Goal: Task Accomplishment & Management: Manage account settings

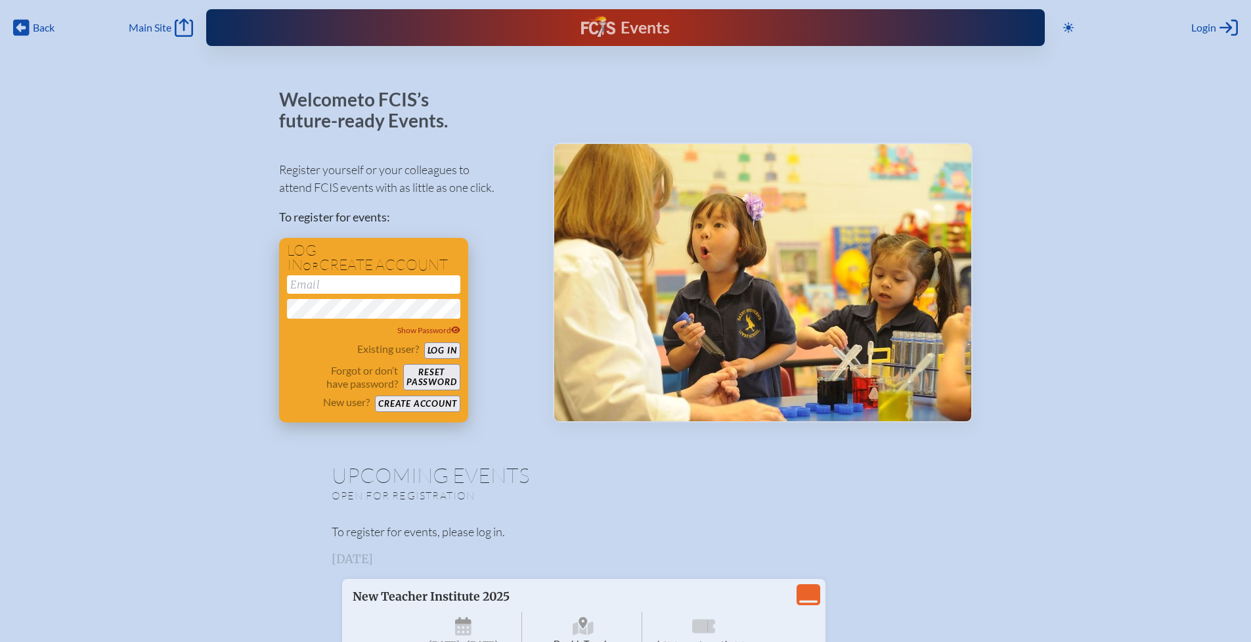
type input "[EMAIL_ADDRESS][DOMAIN_NAME]"
click at [441, 351] on button "Log in" at bounding box center [442, 350] width 36 height 16
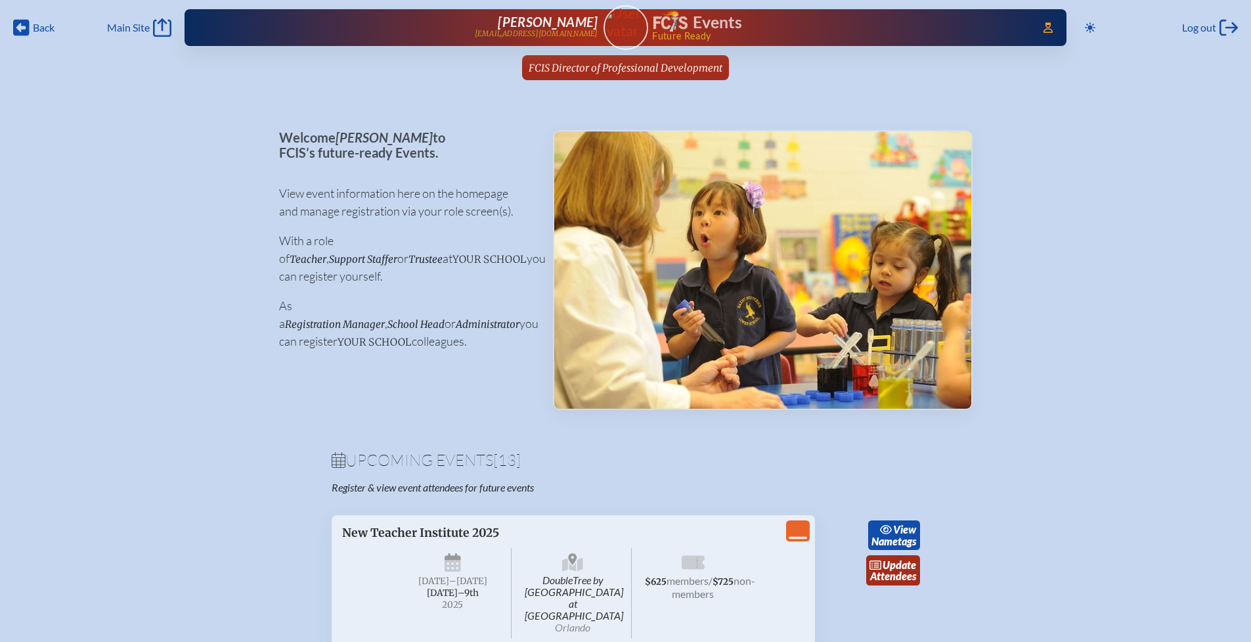
click at [638, 70] on span "FCIS Director of Professional Development" at bounding box center [626, 68] width 194 height 12
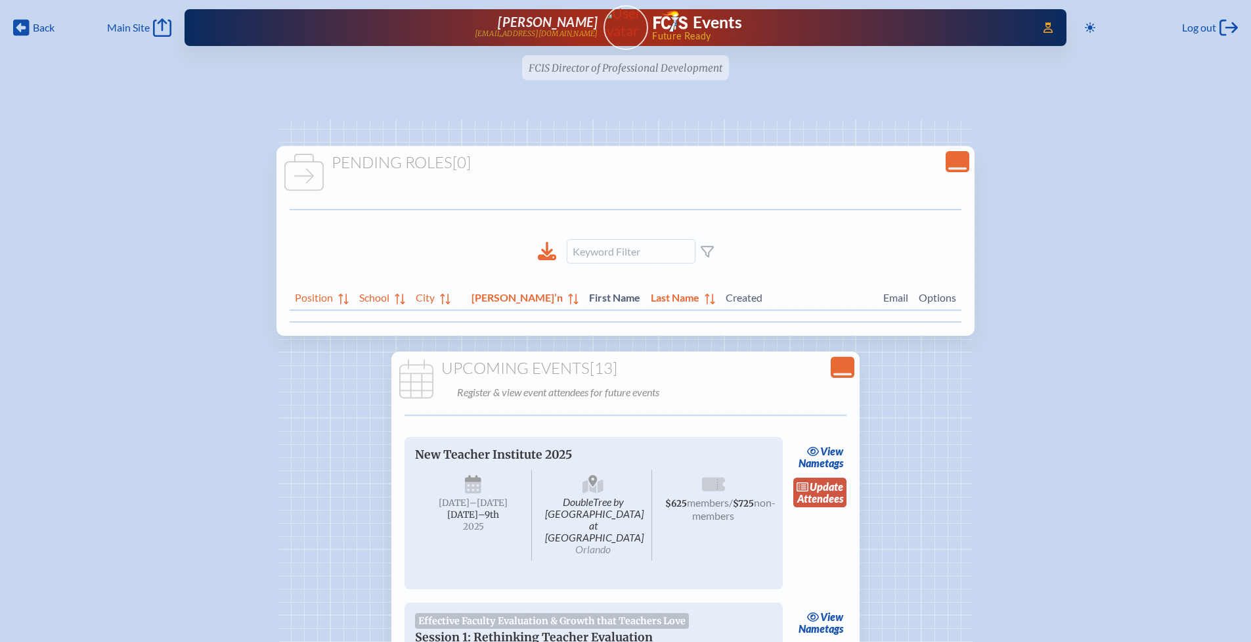
click at [820, 493] on link "update Attendees" at bounding box center [820, 492] width 54 height 30
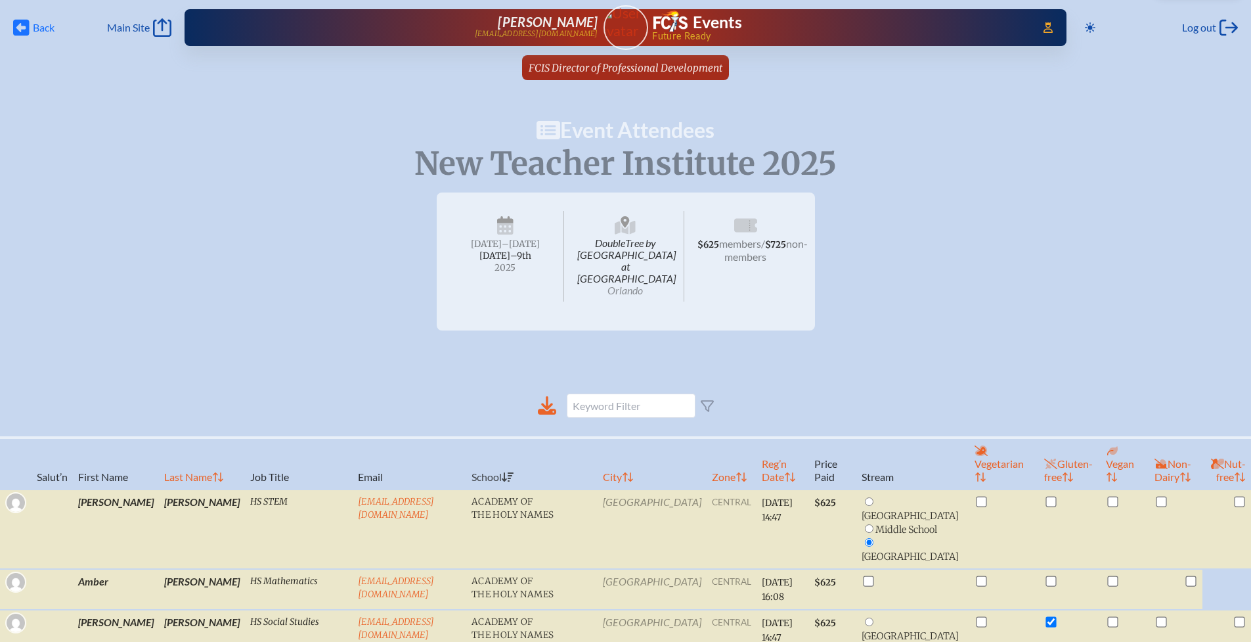
click at [40, 24] on span "Back" at bounding box center [44, 27] width 22 height 13
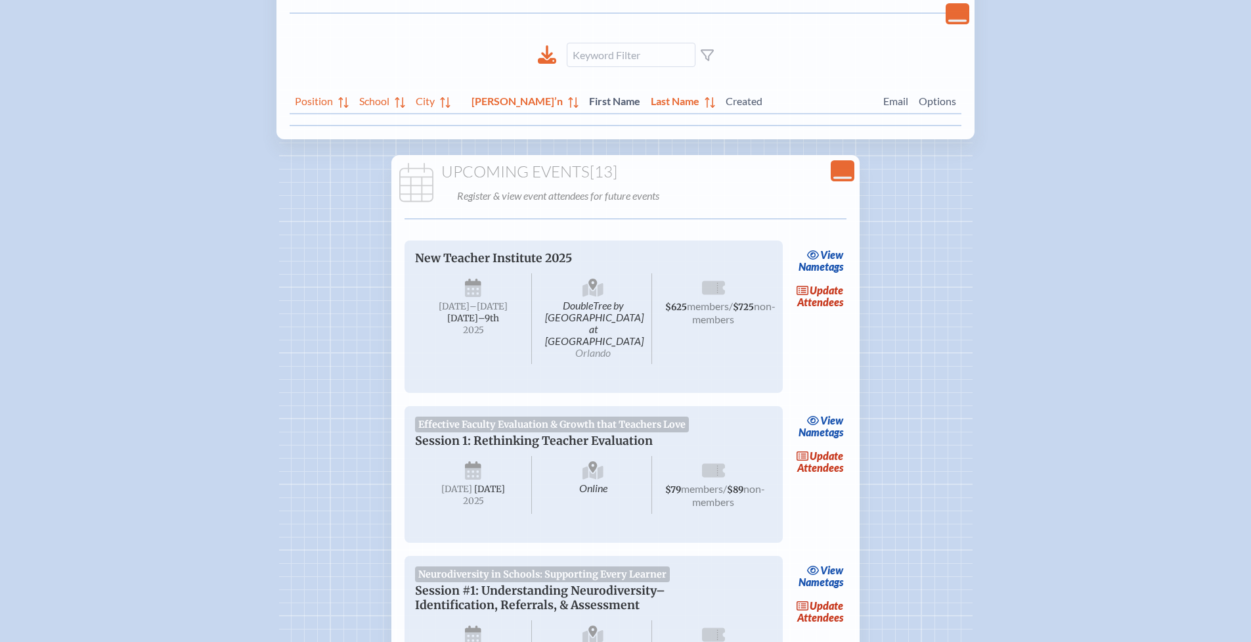
scroll to position [205, 0]
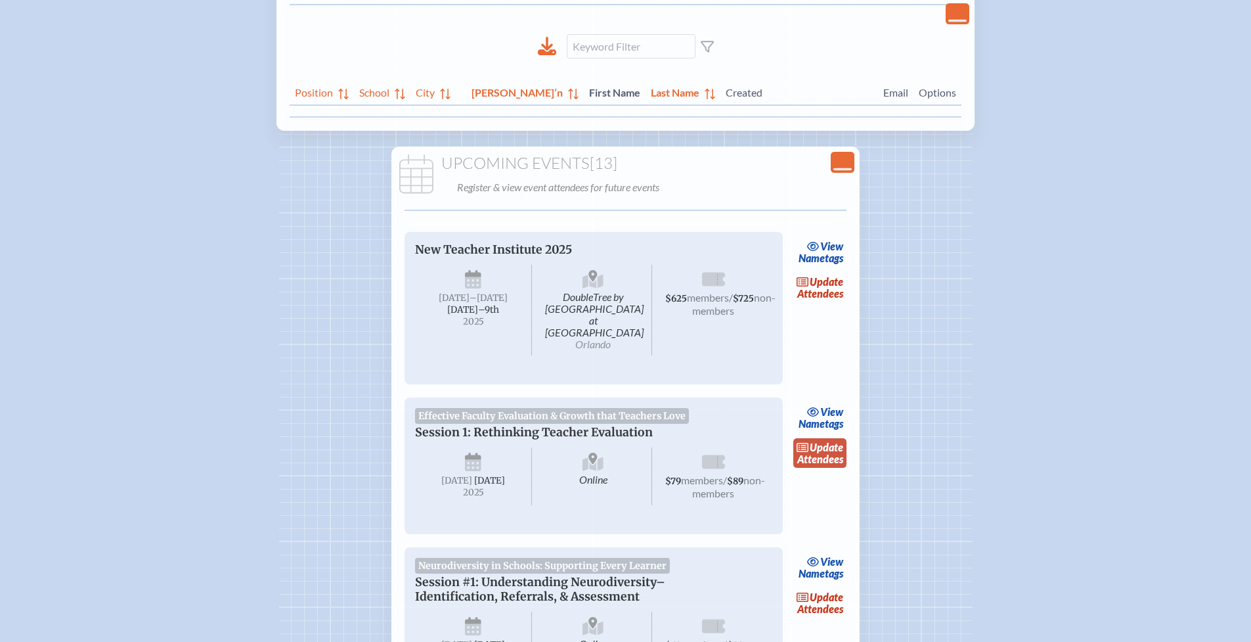
click at [824, 443] on link "update Attendees" at bounding box center [820, 453] width 54 height 30
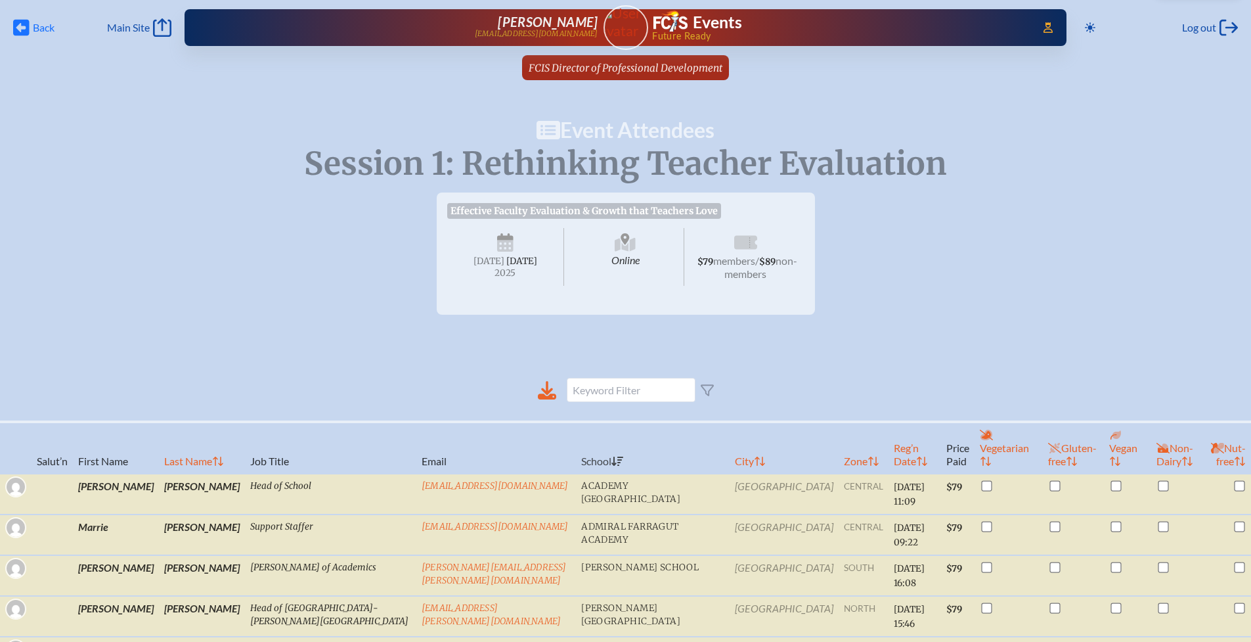
click at [38, 28] on span "Back" at bounding box center [44, 27] width 22 height 13
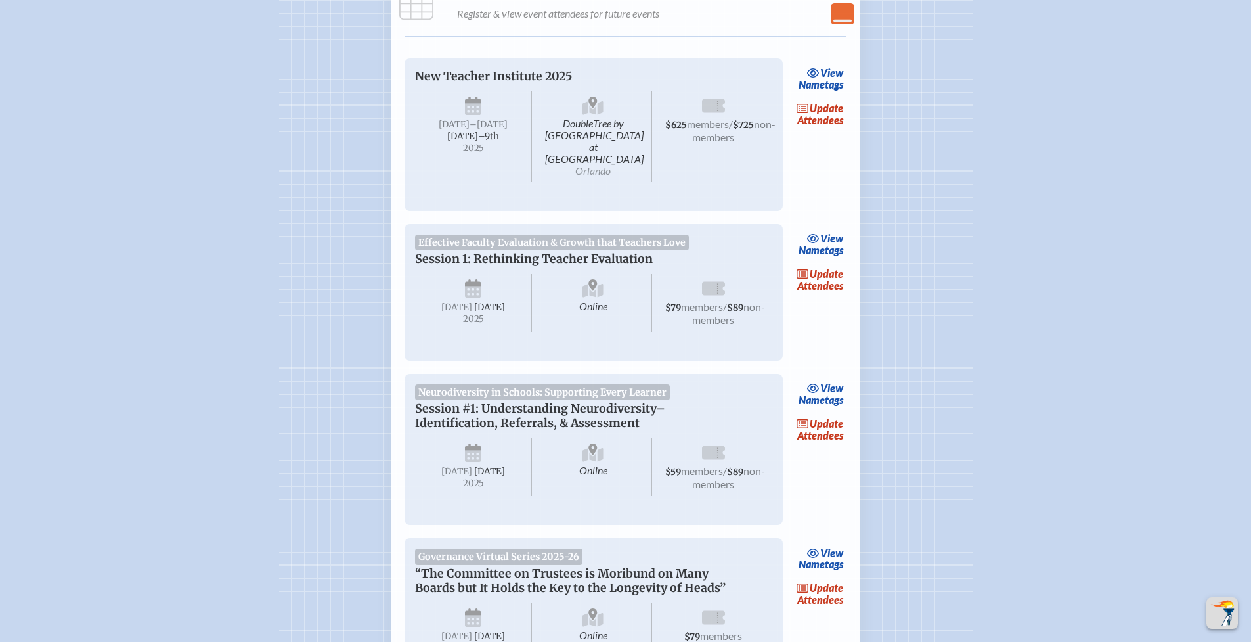
scroll to position [379, 0]
click at [828, 431] on link "update Attendees" at bounding box center [820, 429] width 54 height 30
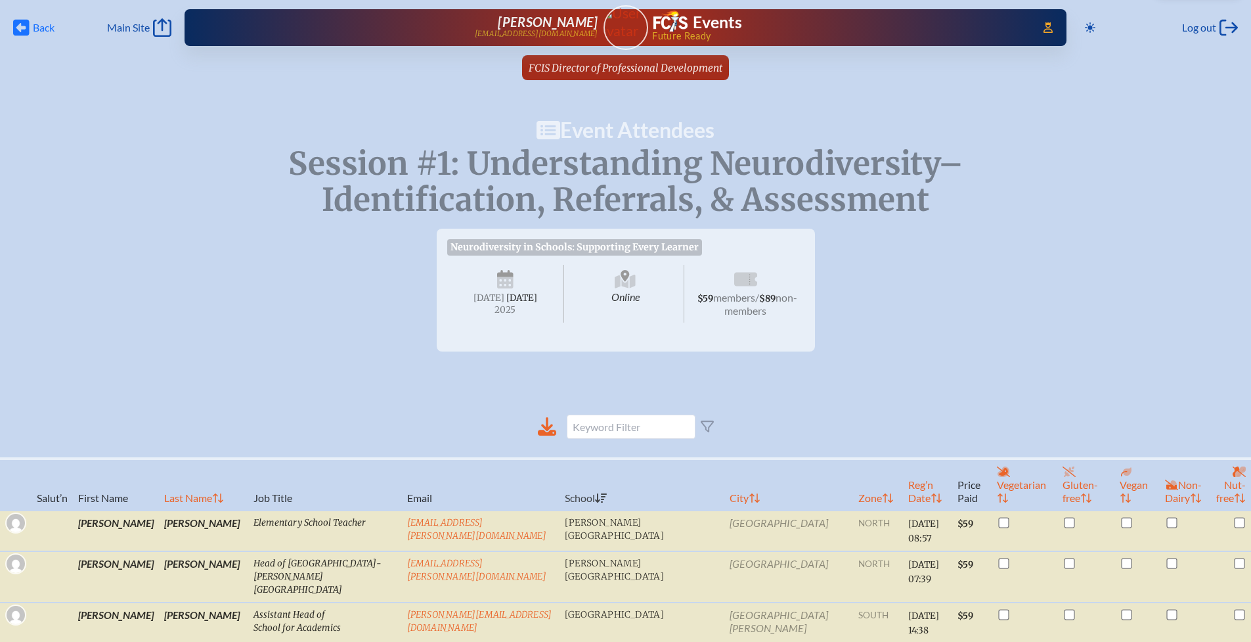
click at [41, 26] on span "Back" at bounding box center [44, 27] width 22 height 13
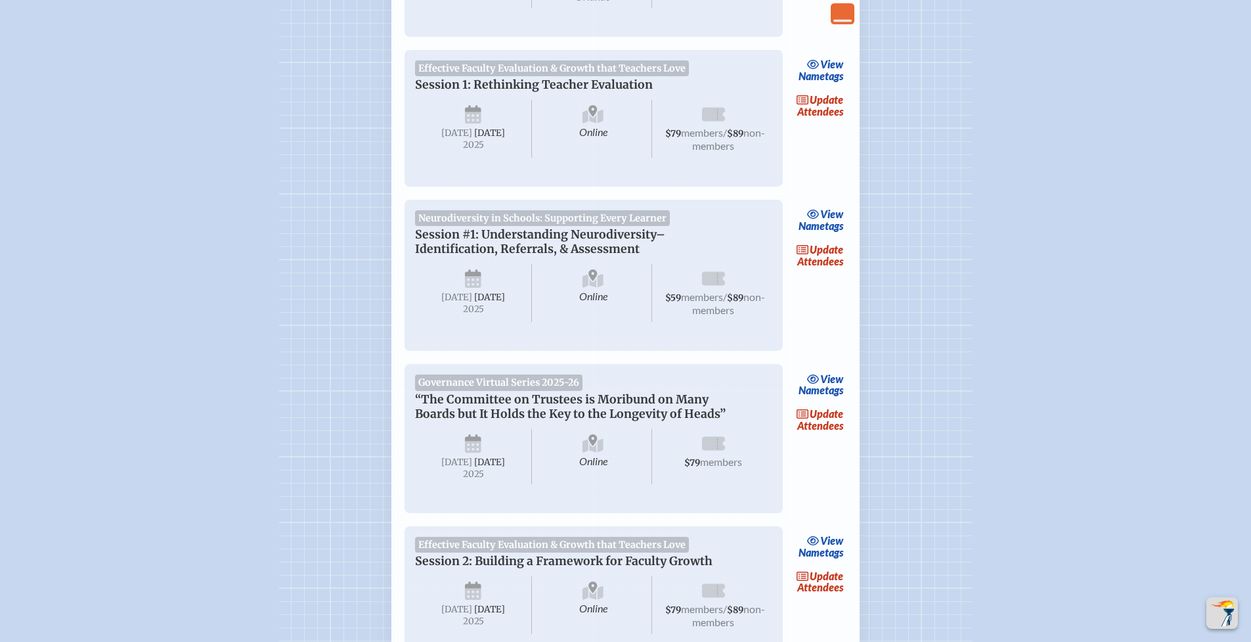
scroll to position [555, 0]
click at [814, 417] on span "update" at bounding box center [826, 411] width 33 height 12
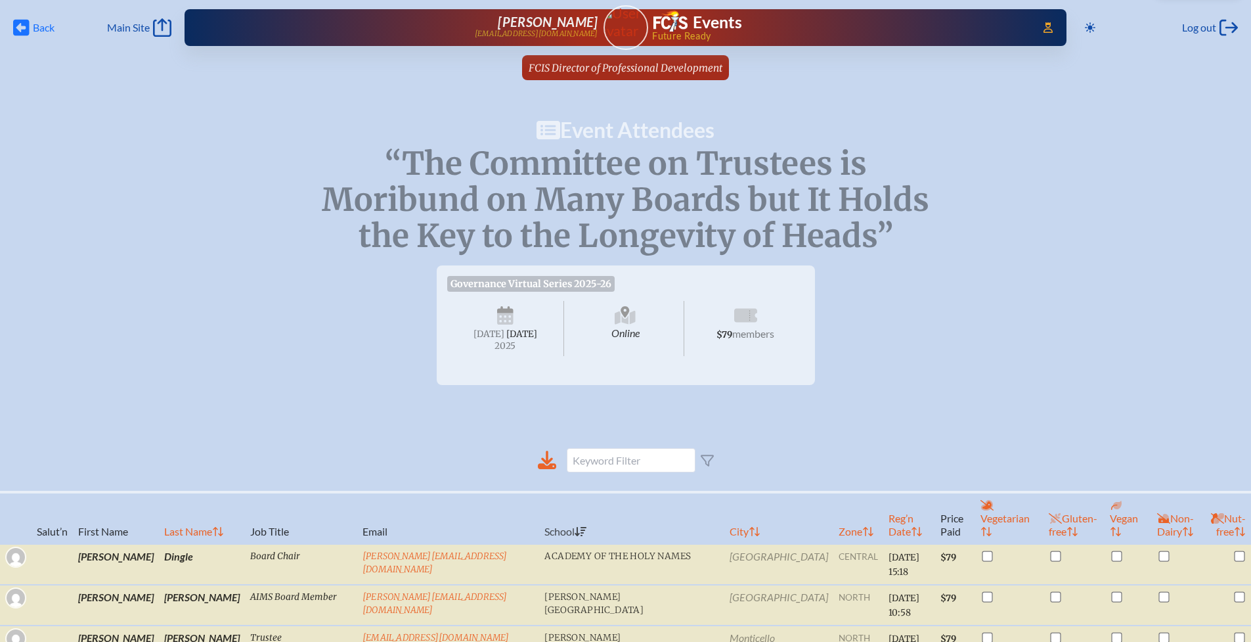
click at [26, 30] on icon at bounding box center [21, 28] width 16 height 16
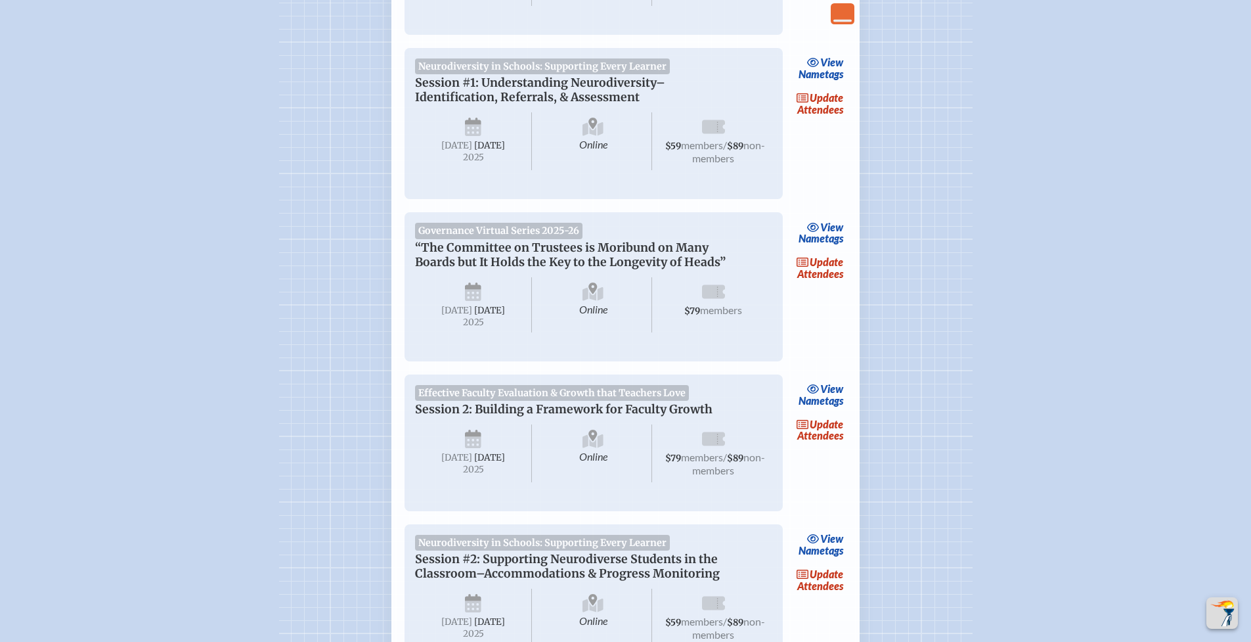
scroll to position [783, 0]
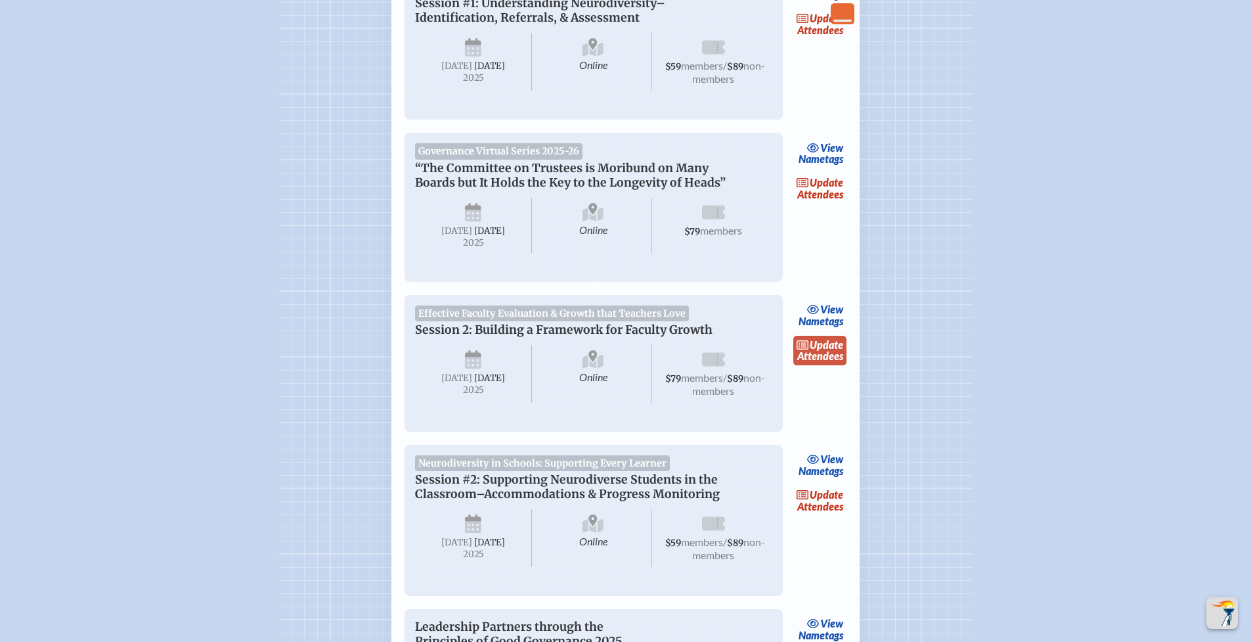
click at [814, 366] on link "update Attendees" at bounding box center [820, 351] width 54 height 30
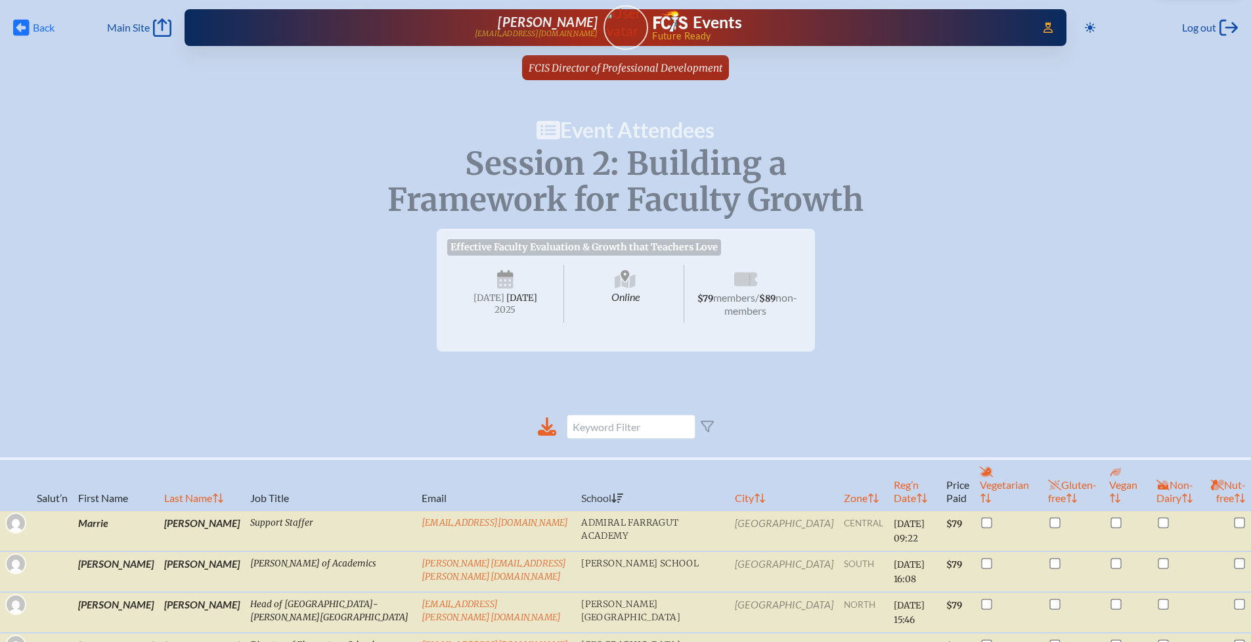
click at [39, 27] on span "Back" at bounding box center [44, 27] width 22 height 13
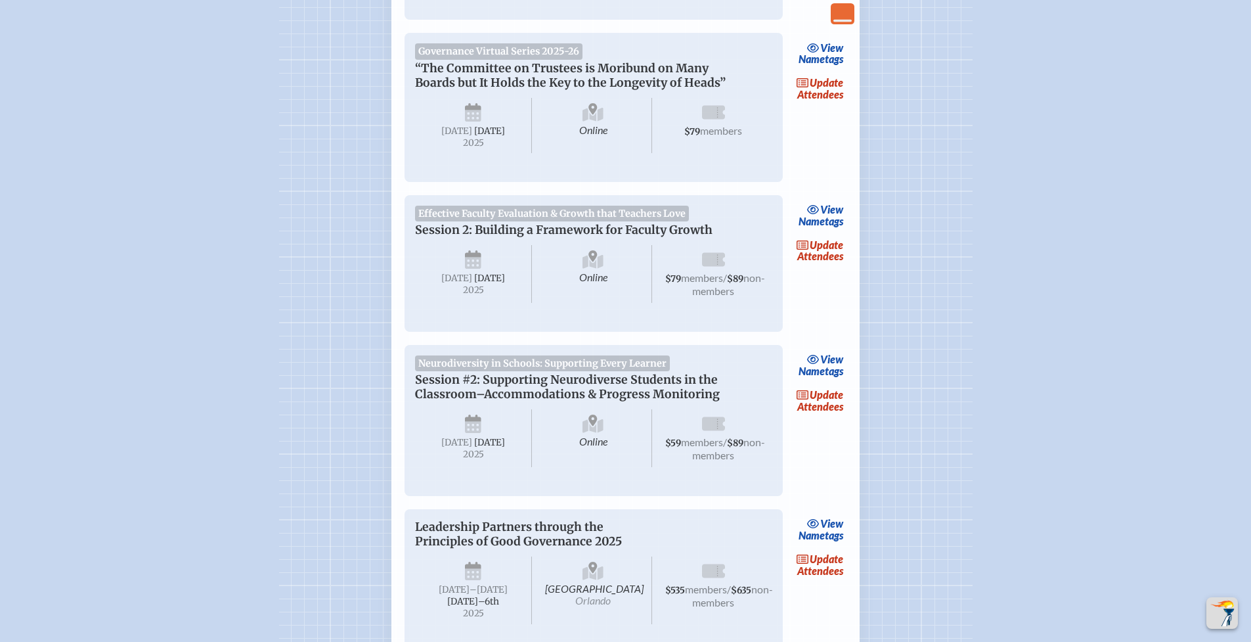
scroll to position [890, 0]
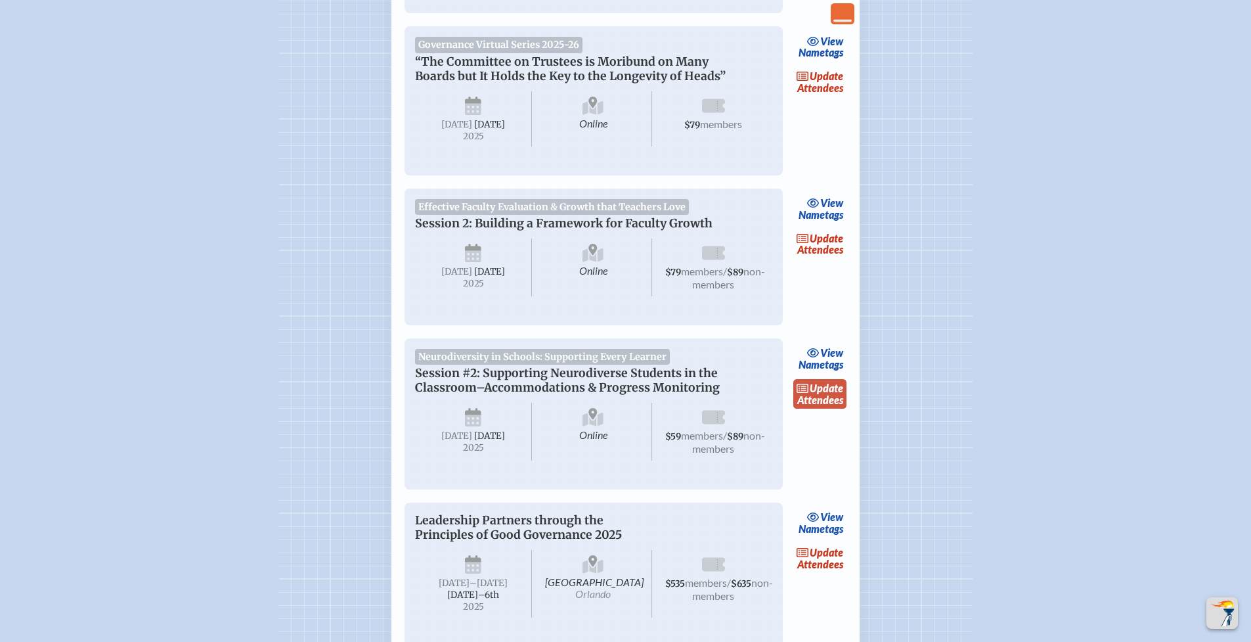
click at [804, 409] on link "update Attendees" at bounding box center [820, 394] width 54 height 30
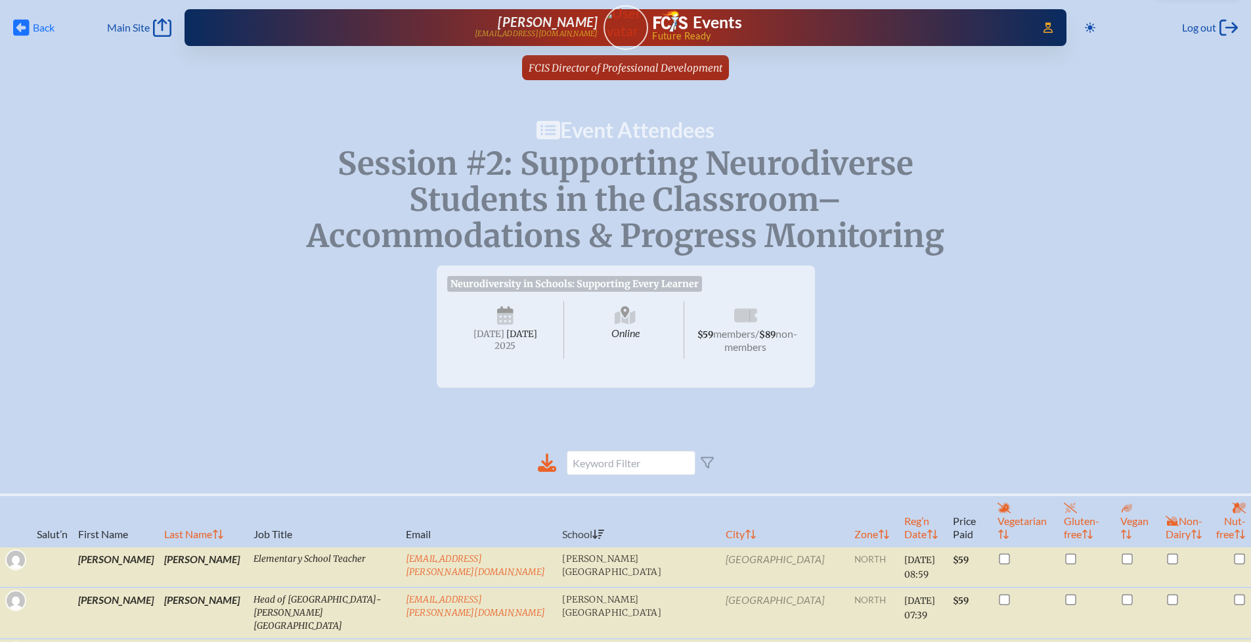
click at [37, 33] on span "Back" at bounding box center [44, 27] width 22 height 13
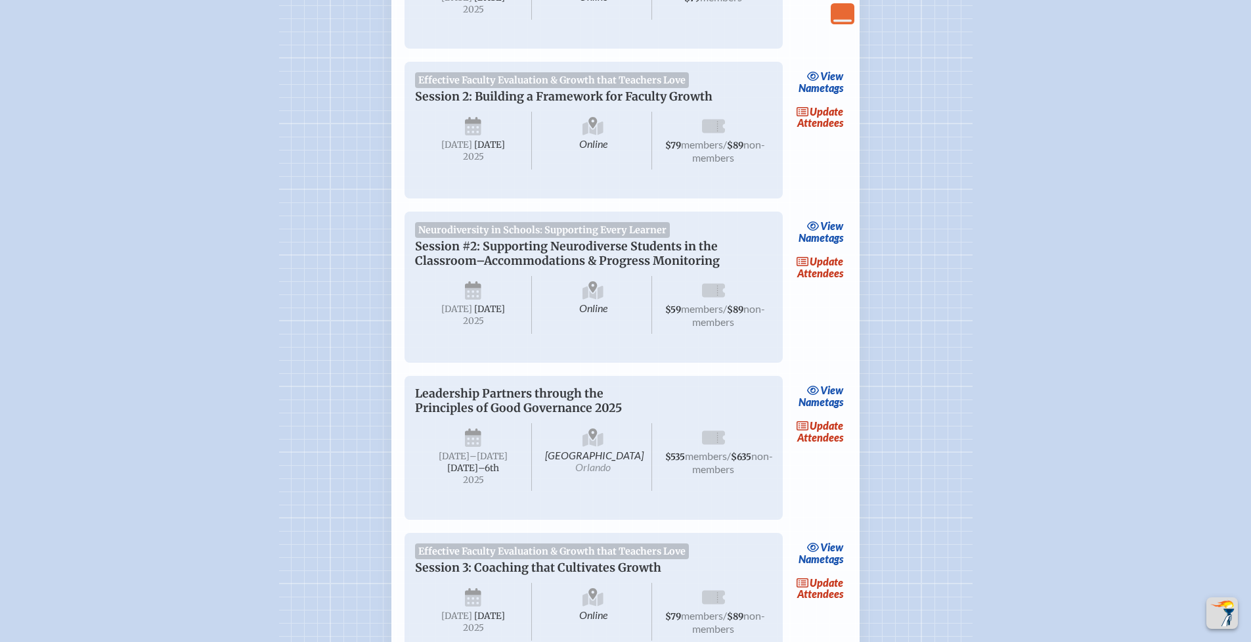
scroll to position [1067, 0]
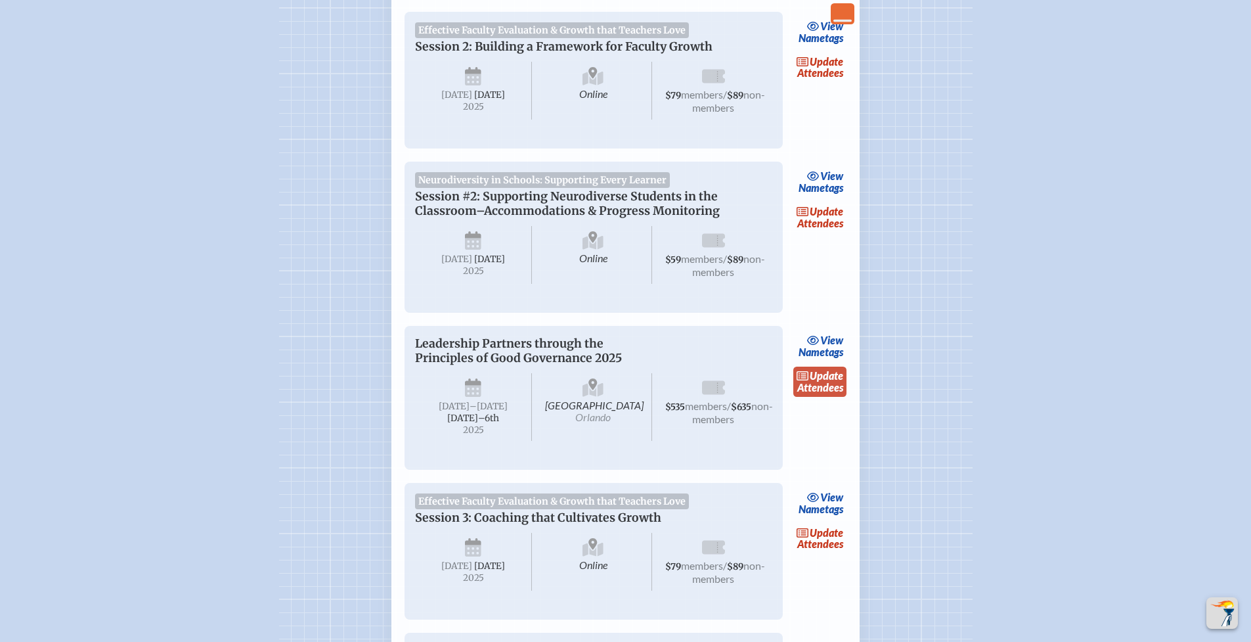
click at [833, 397] on link "update Attendees" at bounding box center [820, 381] width 54 height 30
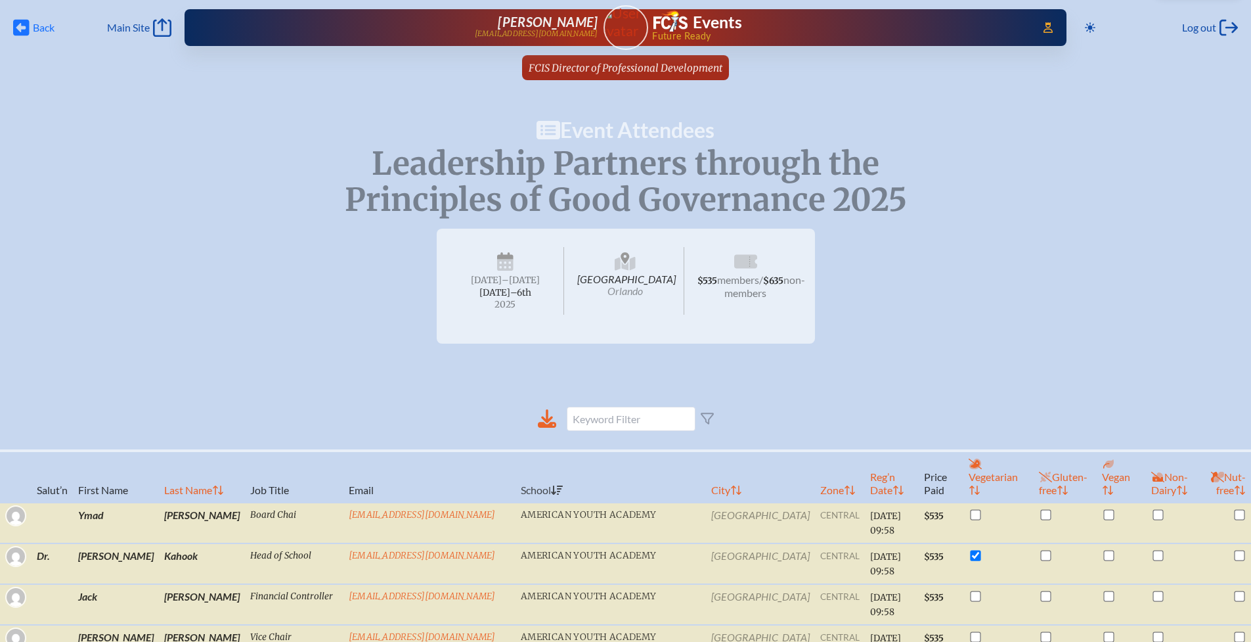
click at [34, 32] on span "Back" at bounding box center [44, 27] width 22 height 13
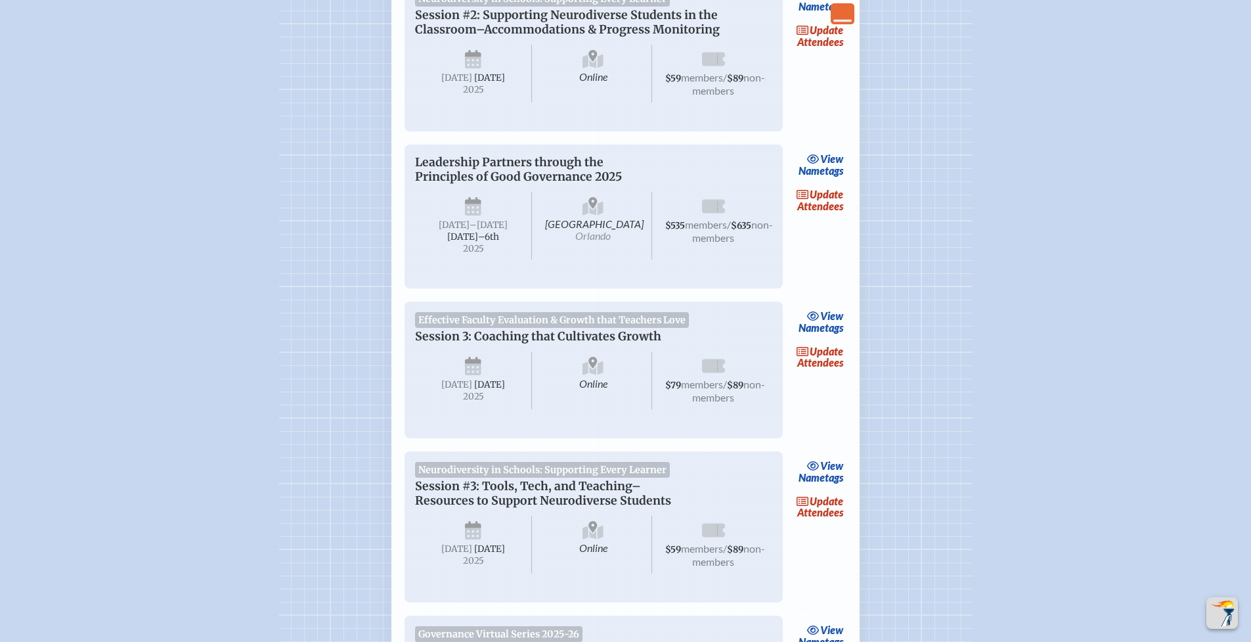
scroll to position [1278, 0]
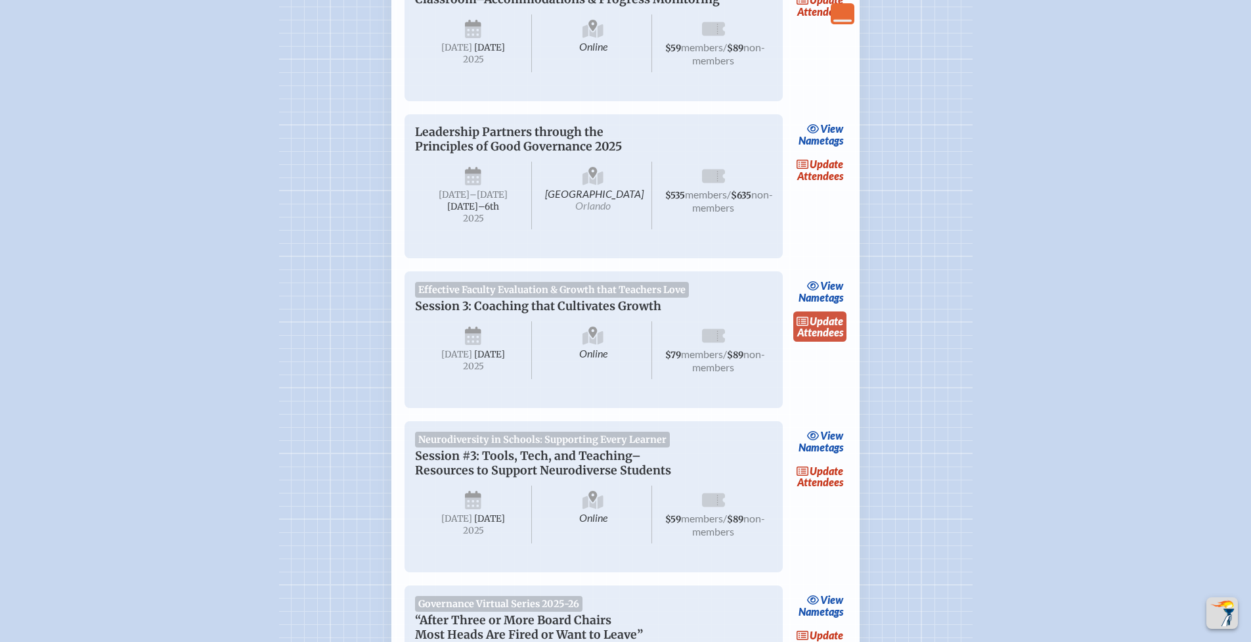
click at [822, 341] on link "update Attendees" at bounding box center [820, 326] width 54 height 30
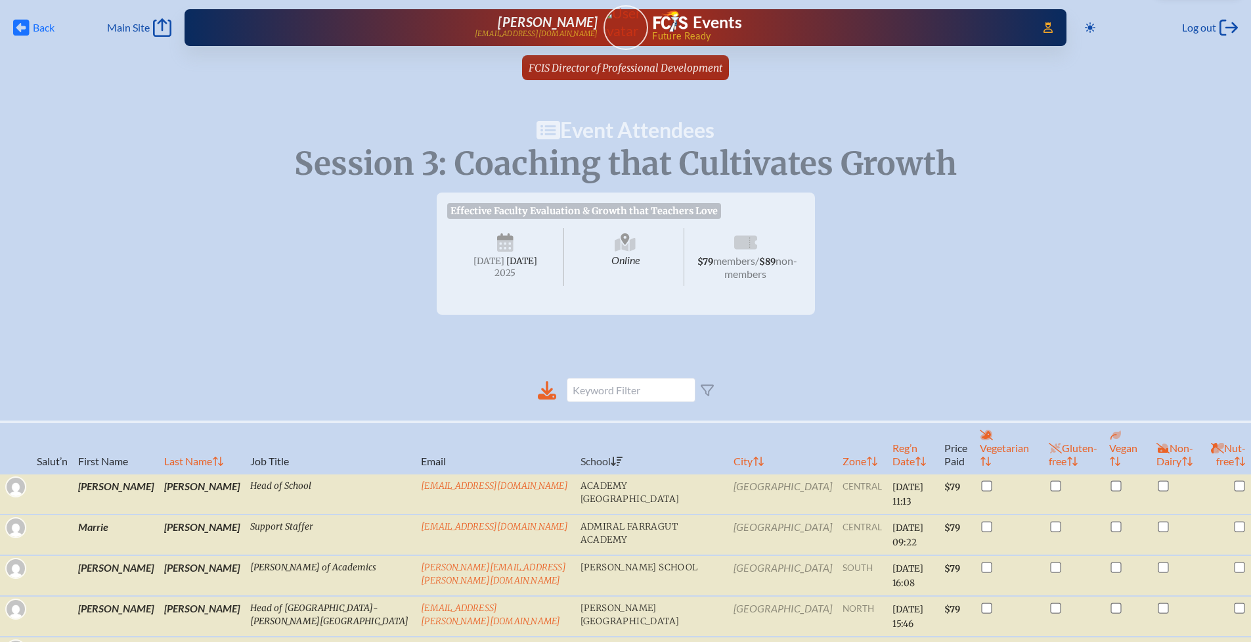
click at [28, 33] on icon at bounding box center [21, 28] width 16 height 16
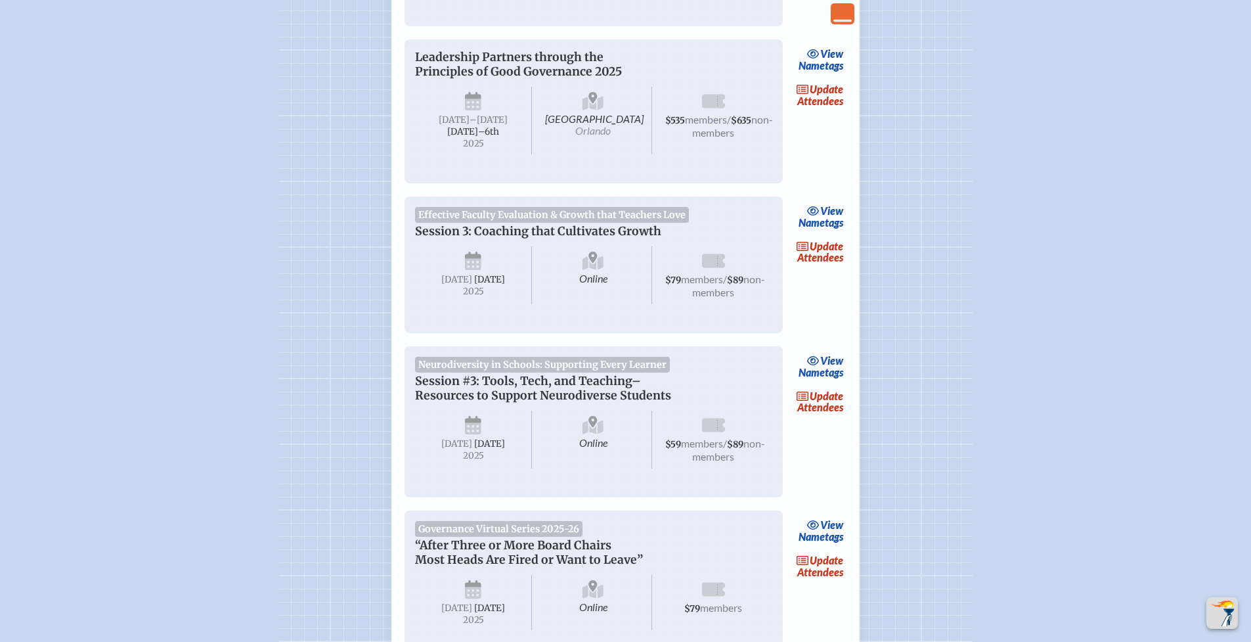
scroll to position [1367, 0]
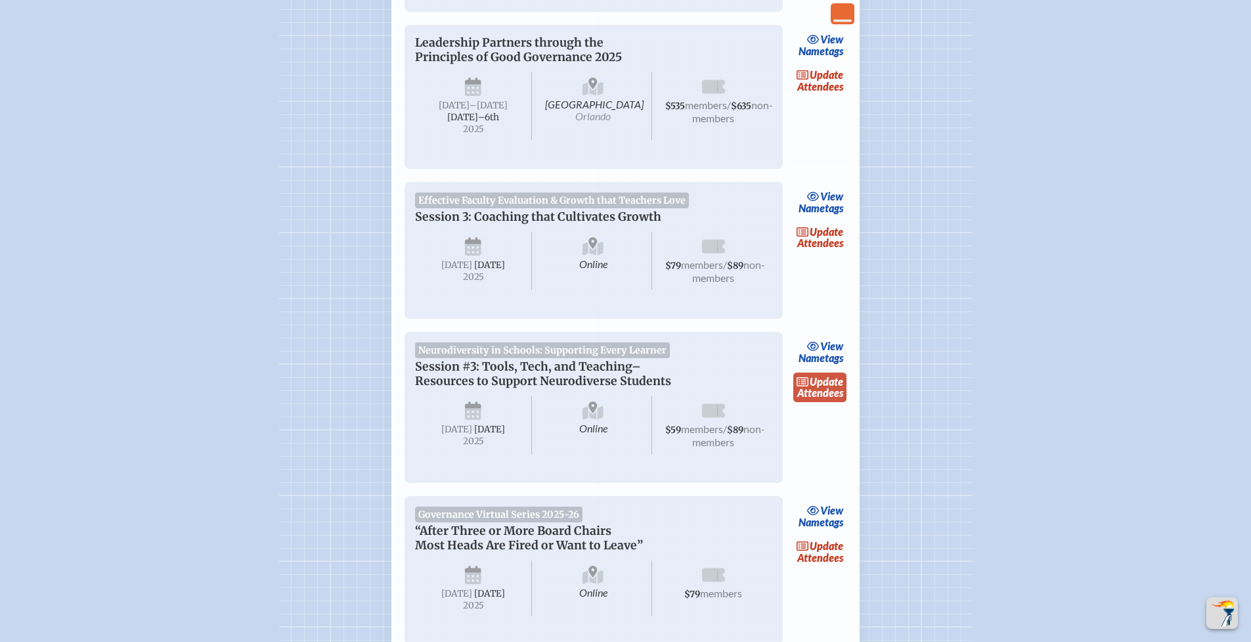
click at [829, 403] on link "update Attendees" at bounding box center [820, 387] width 54 height 30
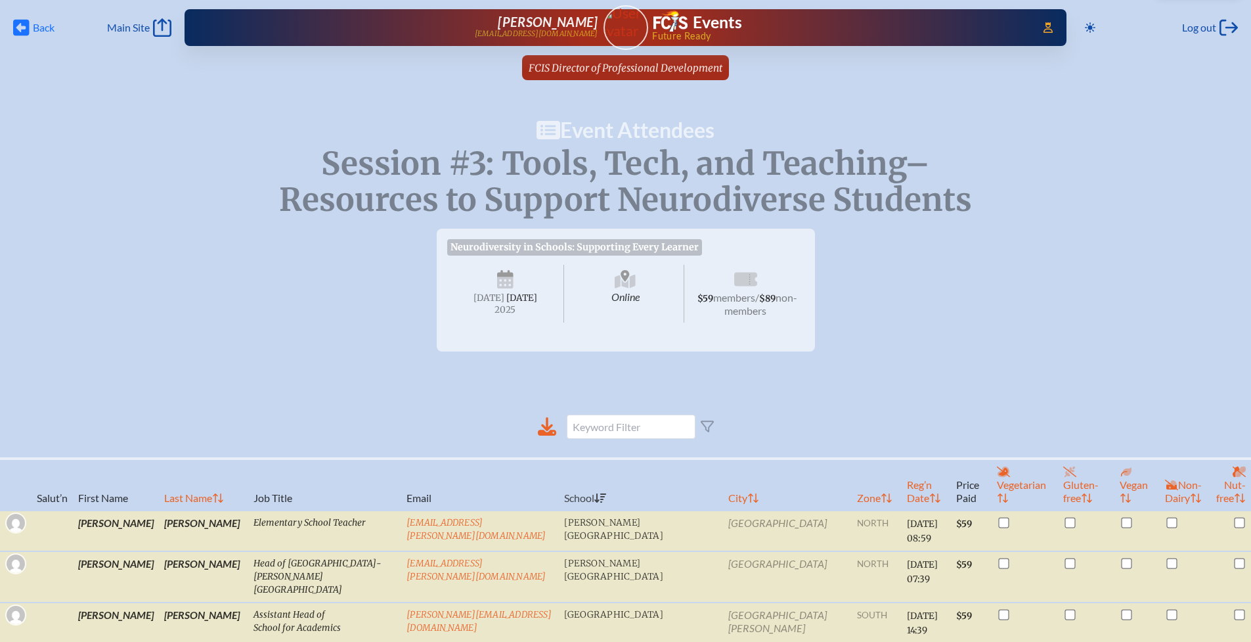
click at [28, 32] on icon at bounding box center [21, 28] width 16 height 16
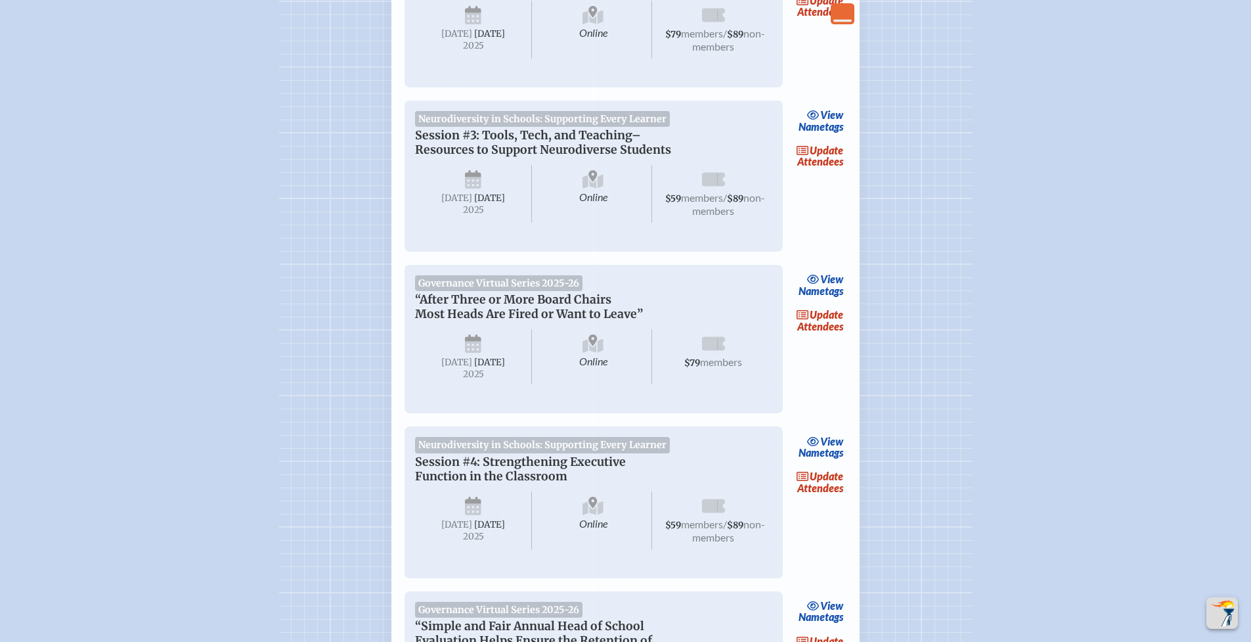
scroll to position [1600, 0]
click at [822, 334] on link "update Attendees" at bounding box center [820, 319] width 54 height 30
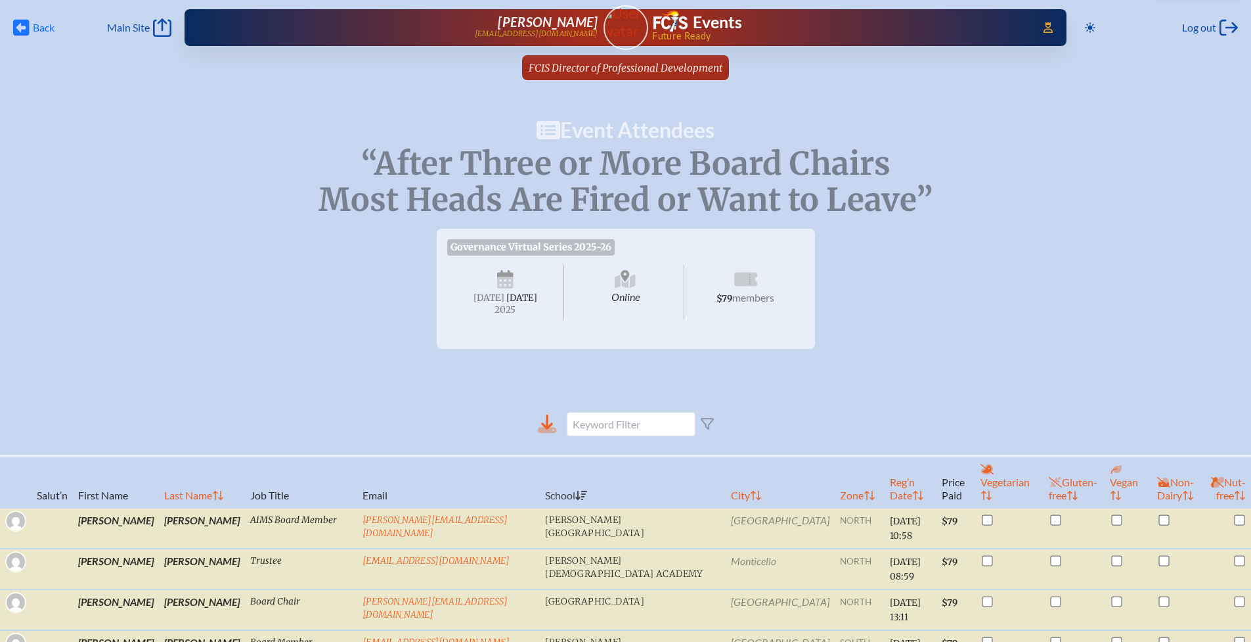
click at [45, 30] on span "Back" at bounding box center [44, 27] width 22 height 13
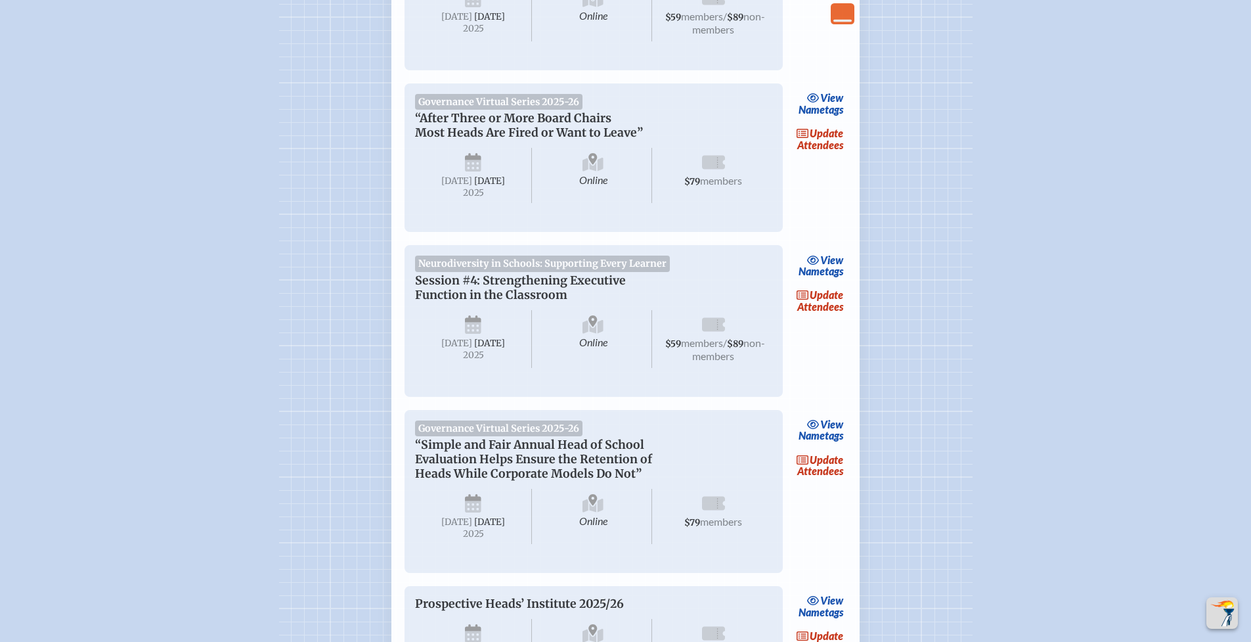
scroll to position [1826, 0]
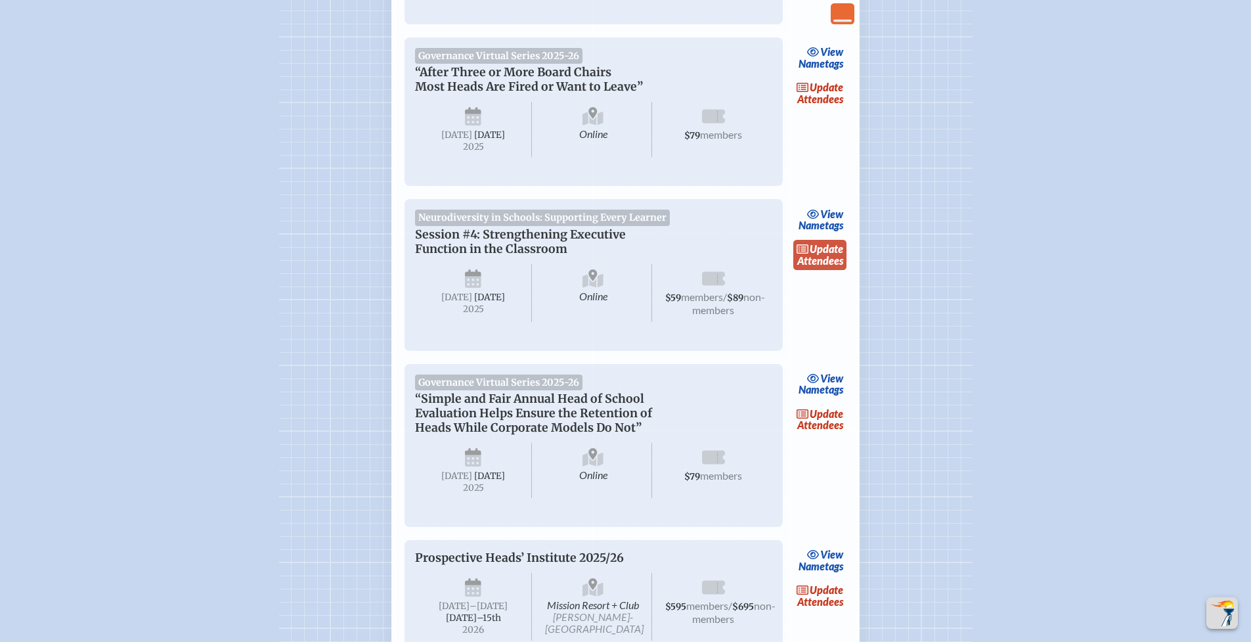
click at [820, 270] on link "update Attendees" at bounding box center [820, 255] width 54 height 30
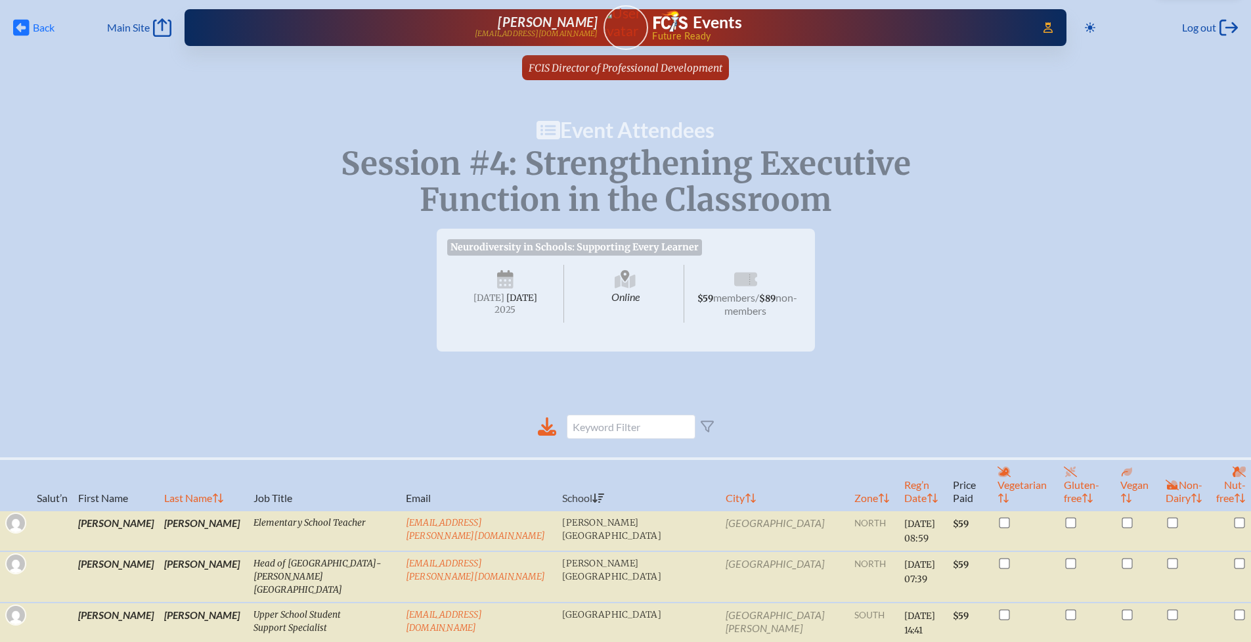
click at [37, 32] on span "Back" at bounding box center [44, 27] width 22 height 13
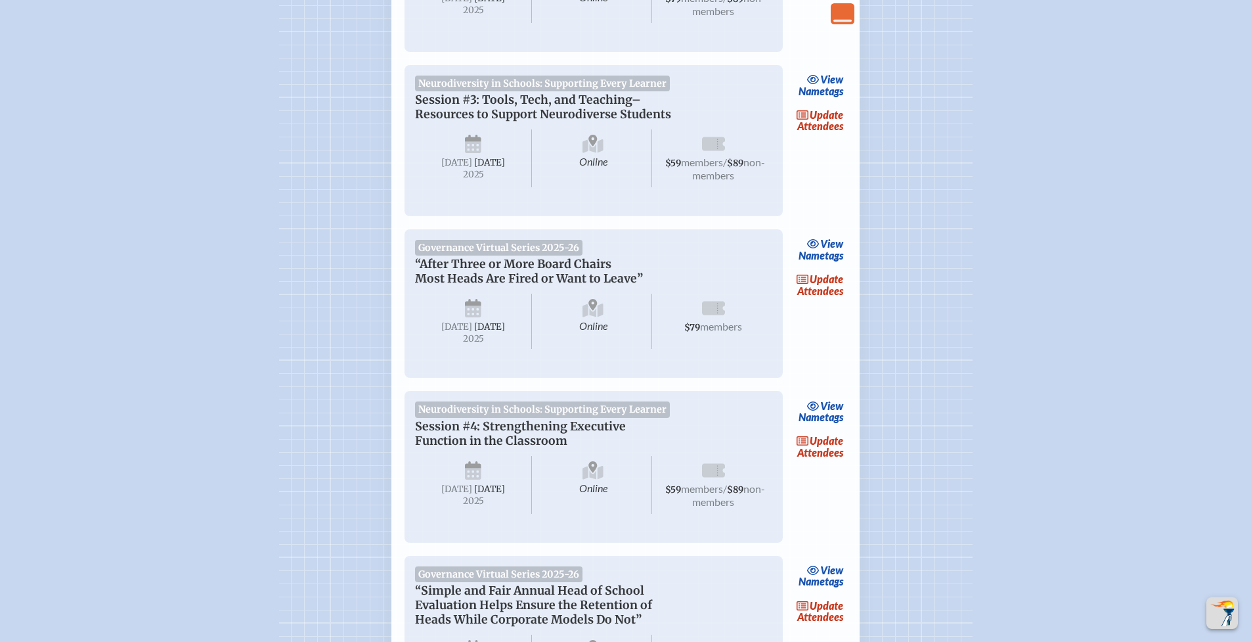
scroll to position [1454, 0]
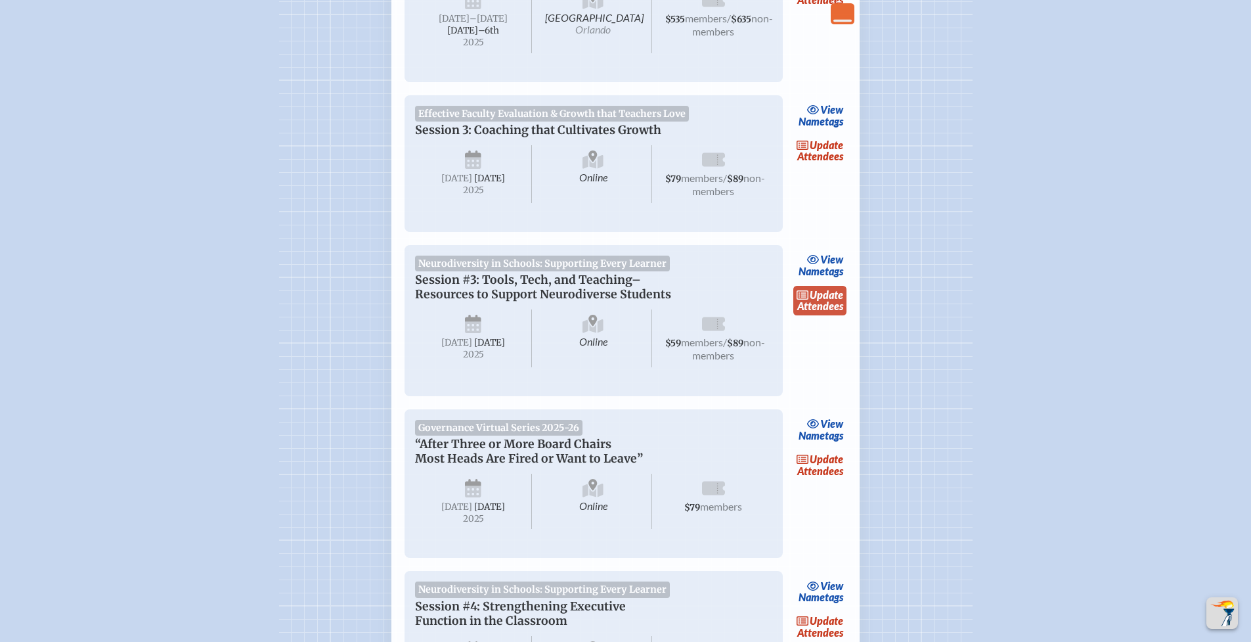
click at [816, 316] on link "update Attendees" at bounding box center [820, 301] width 54 height 30
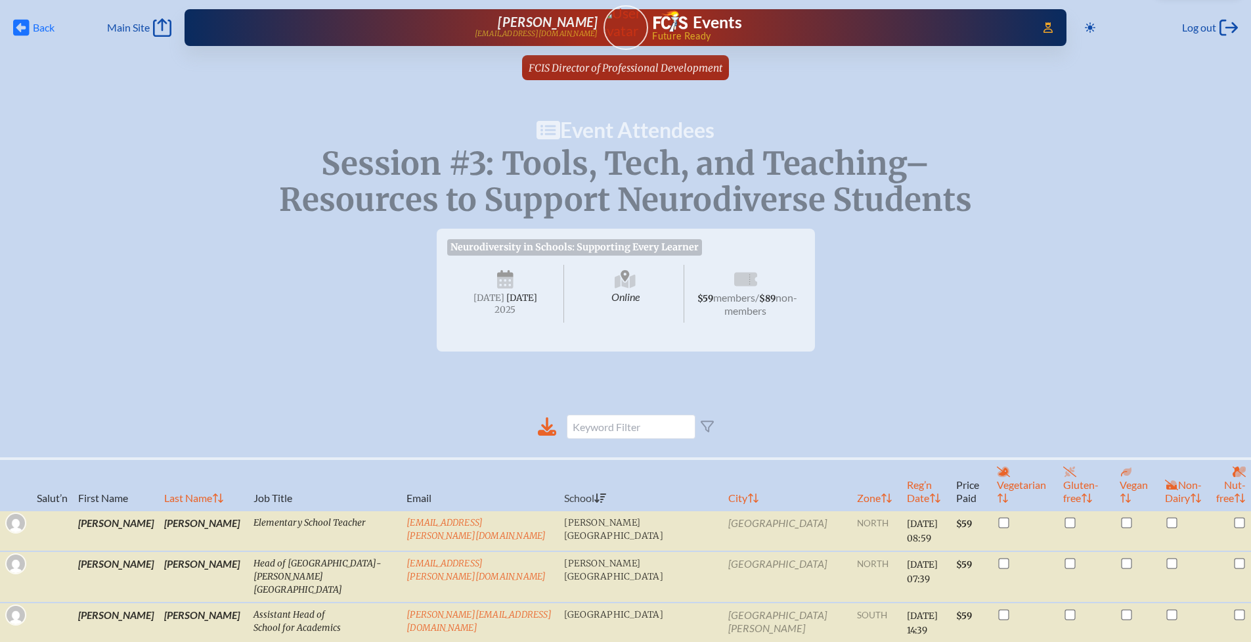
click at [33, 27] on span "Back" at bounding box center [44, 27] width 22 height 13
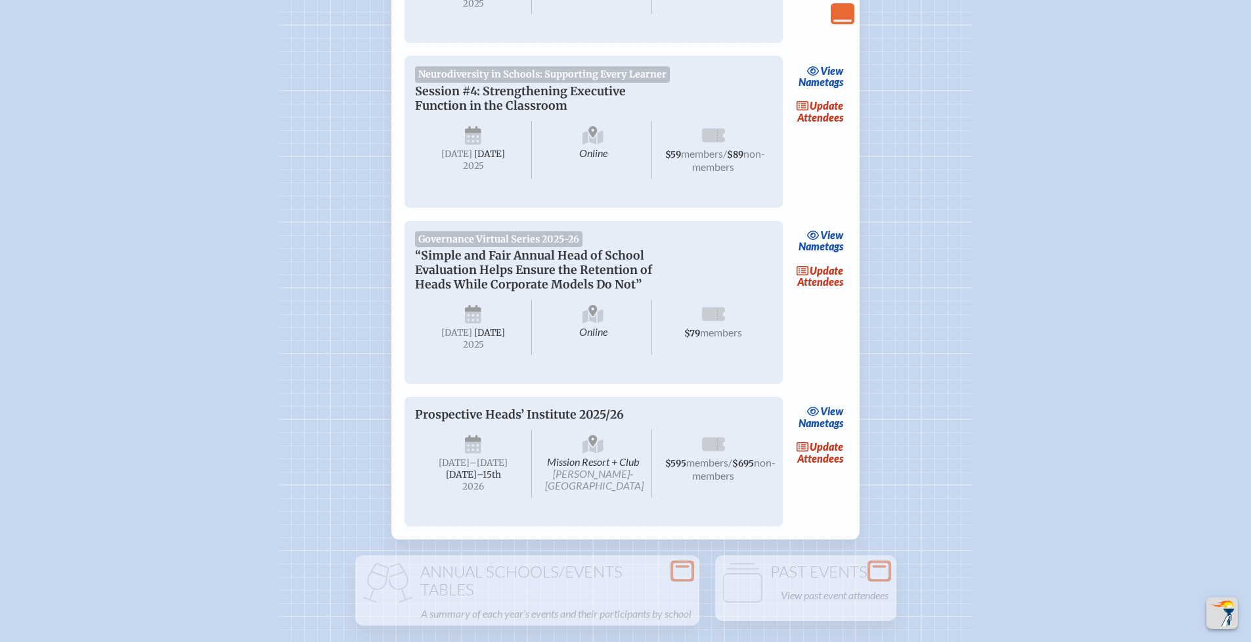
scroll to position [1985, 0]
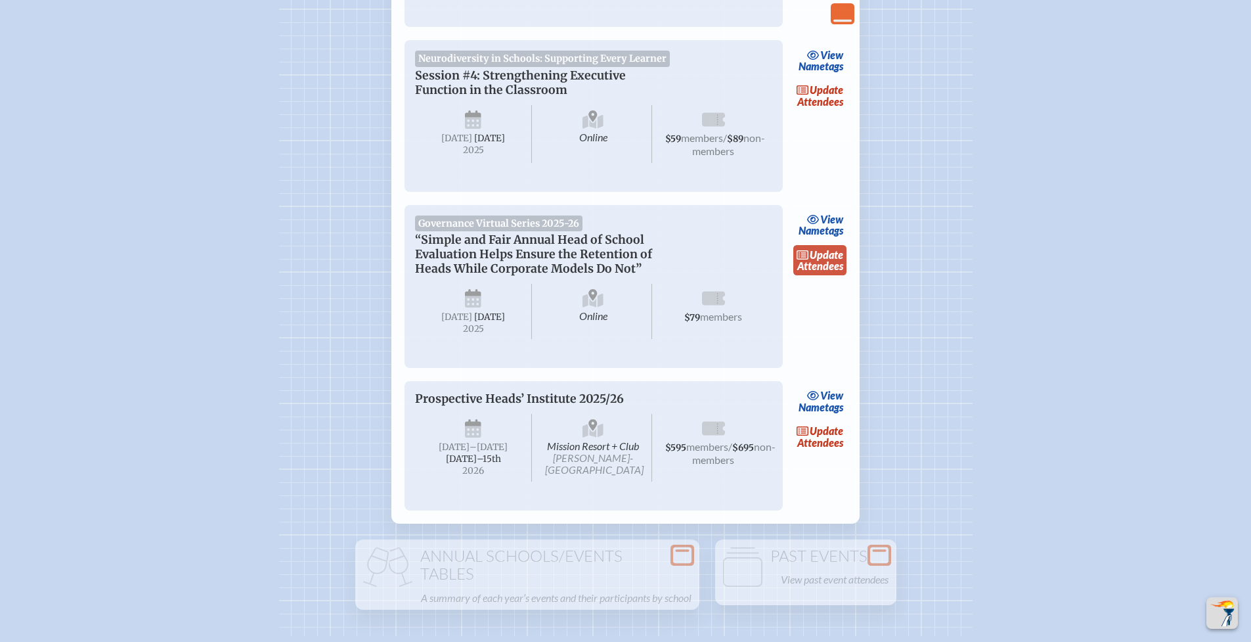
click at [816, 275] on link "update Attendees" at bounding box center [820, 260] width 54 height 30
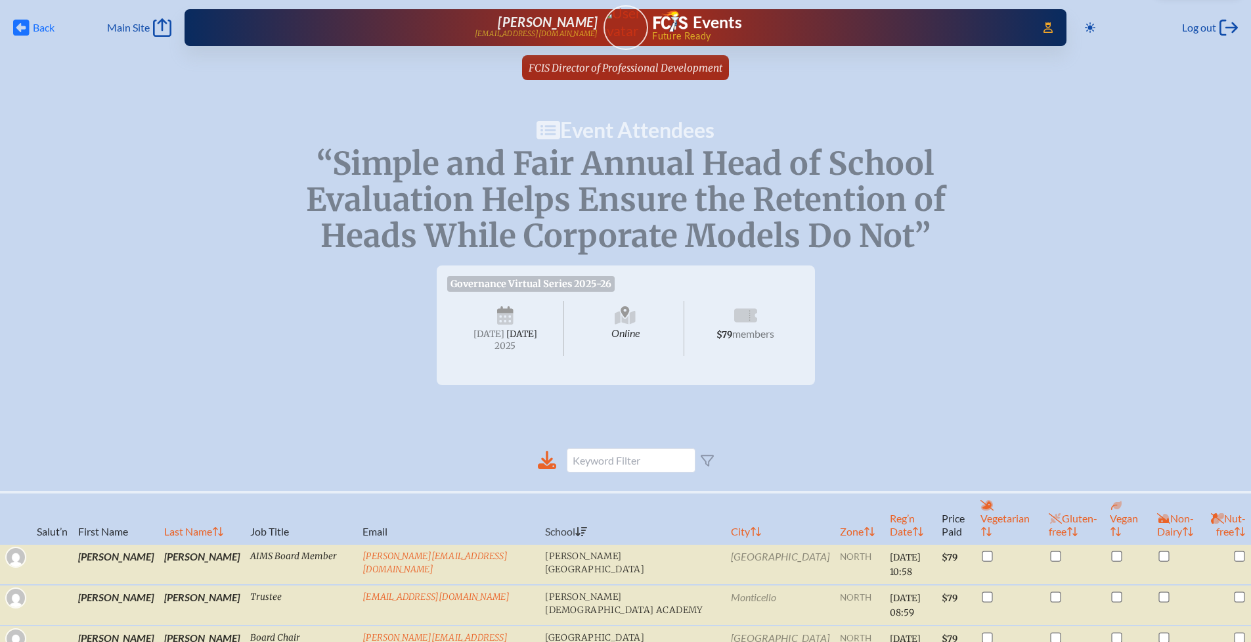
click at [42, 32] on span "Back" at bounding box center [44, 27] width 22 height 13
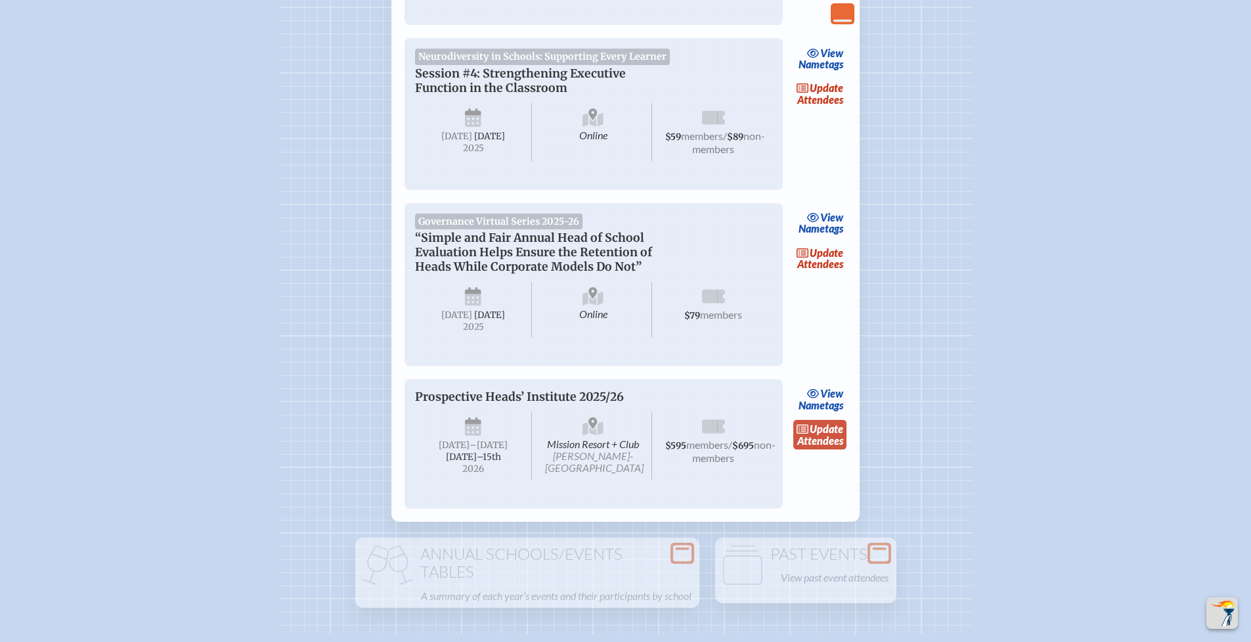
scroll to position [1994, 0]
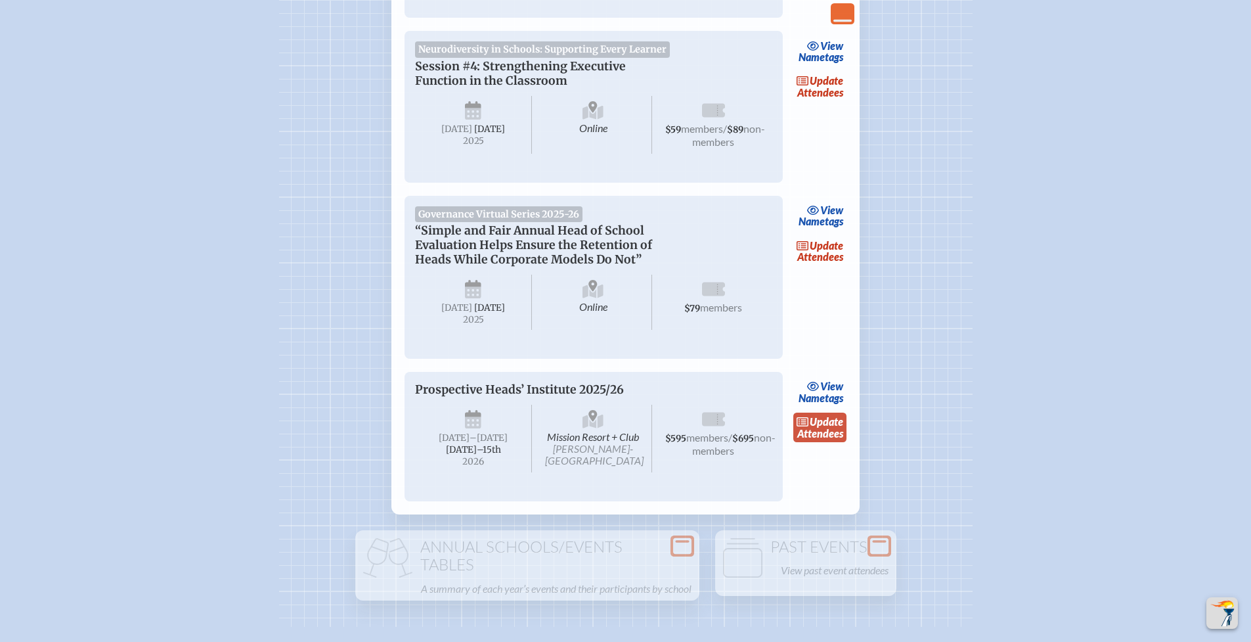
click at [820, 443] on link "update Attendees" at bounding box center [820, 427] width 54 height 30
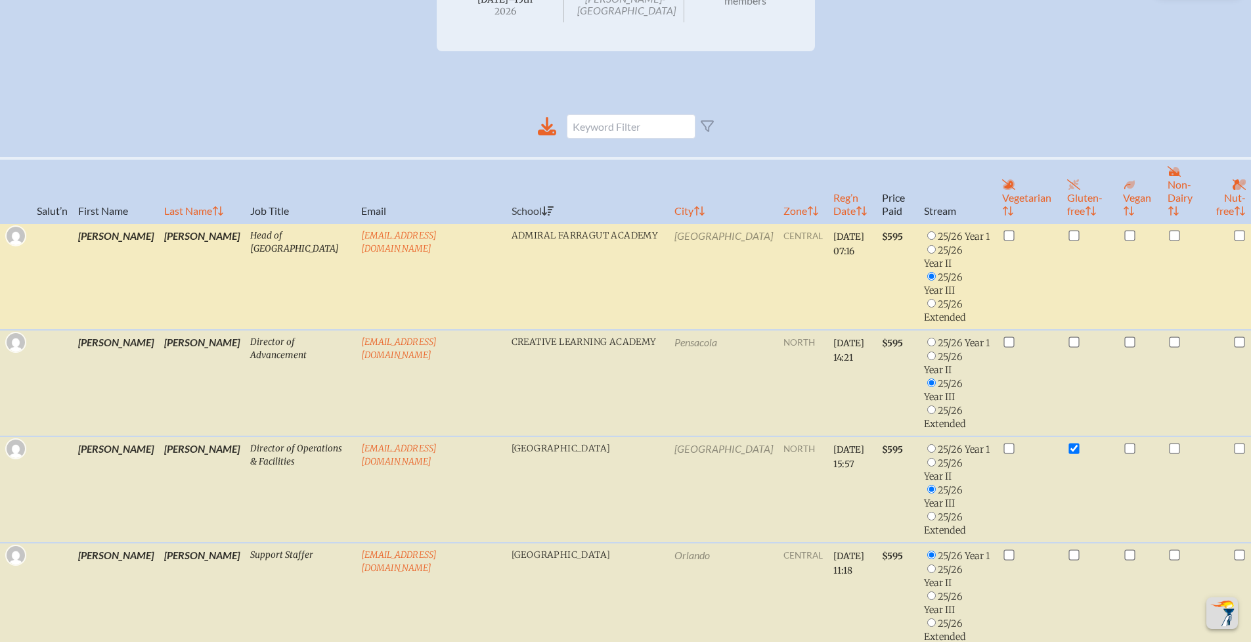
scroll to position [255, 0]
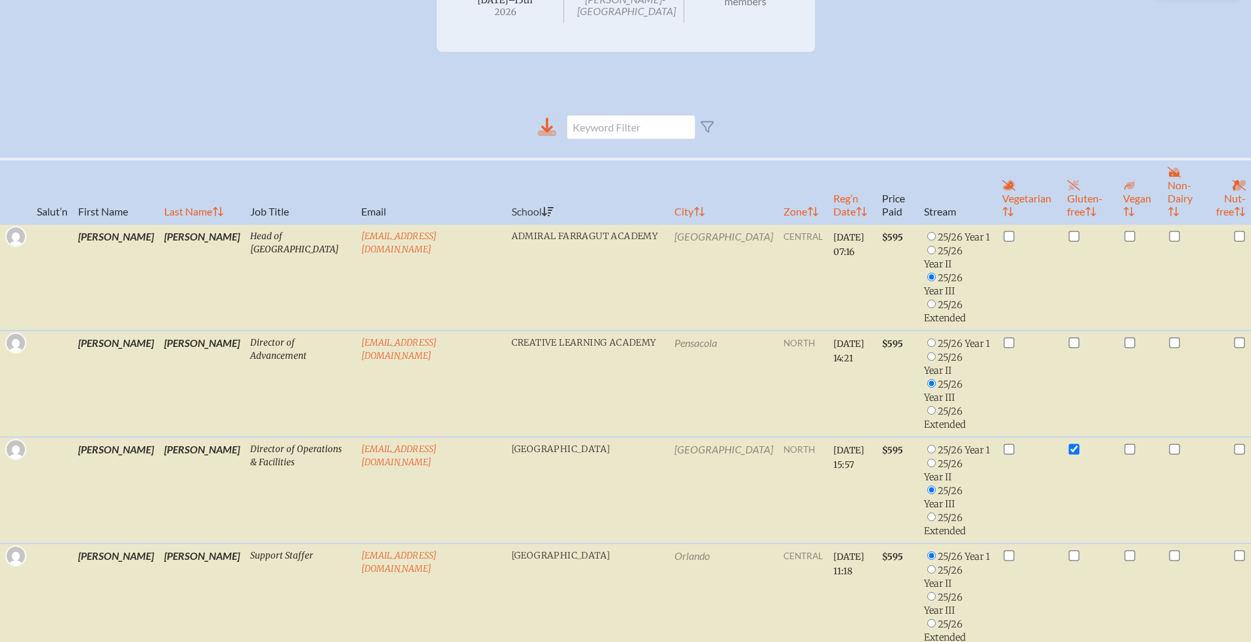
click at [550, 129] on icon at bounding box center [547, 125] width 12 height 15
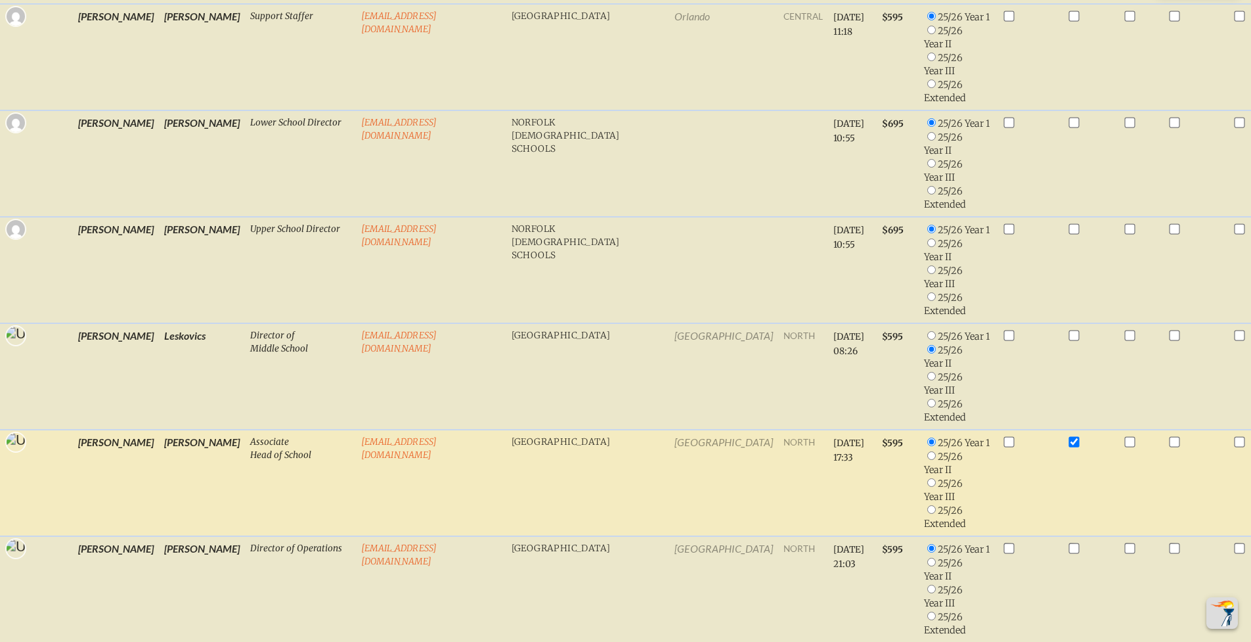
scroll to position [794, 0]
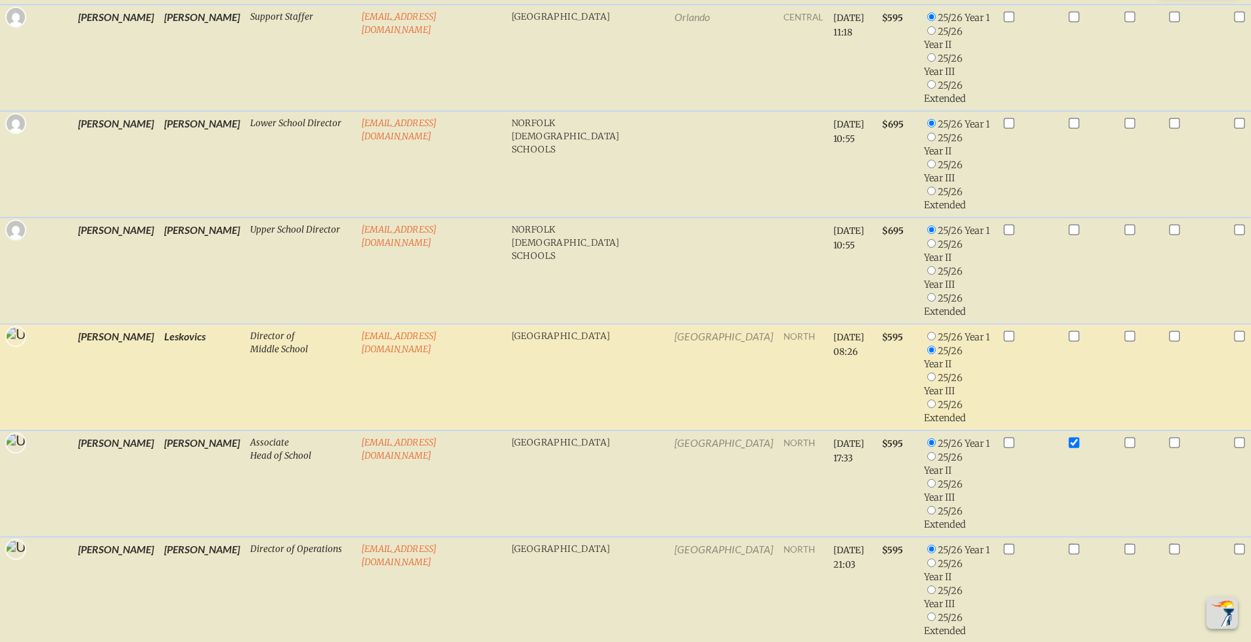
click at [927, 332] on input "radio" at bounding box center [931, 336] width 9 height 9
radio input "true"
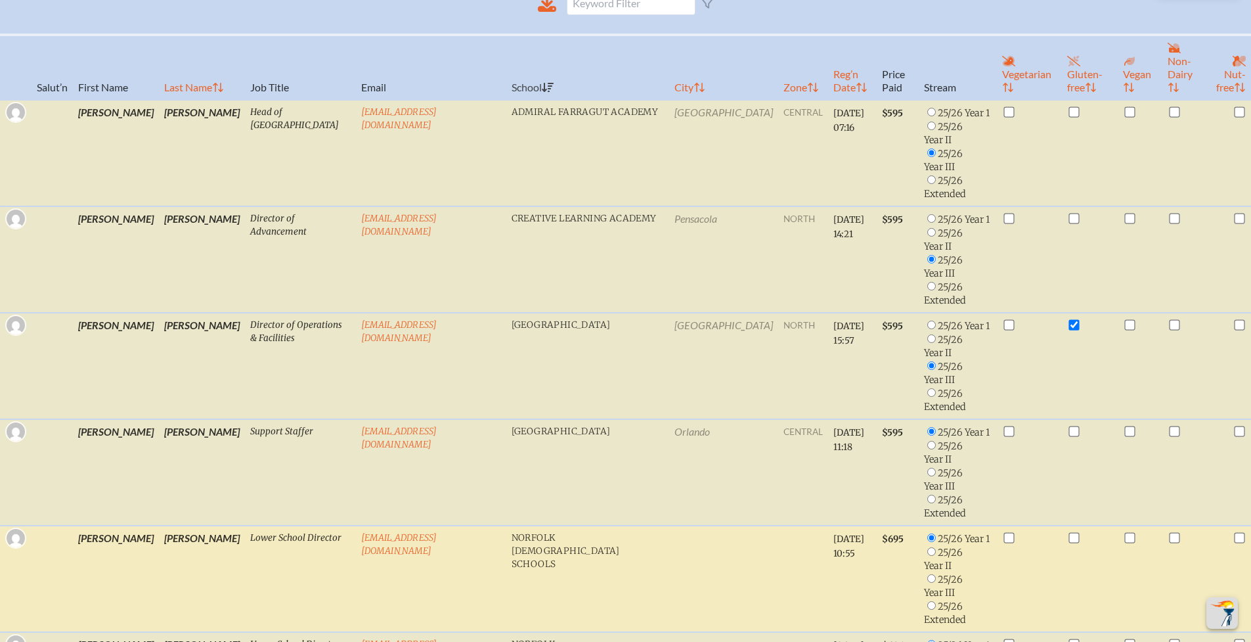
scroll to position [131, 0]
